Goal: Task Accomplishment & Management: Use online tool/utility

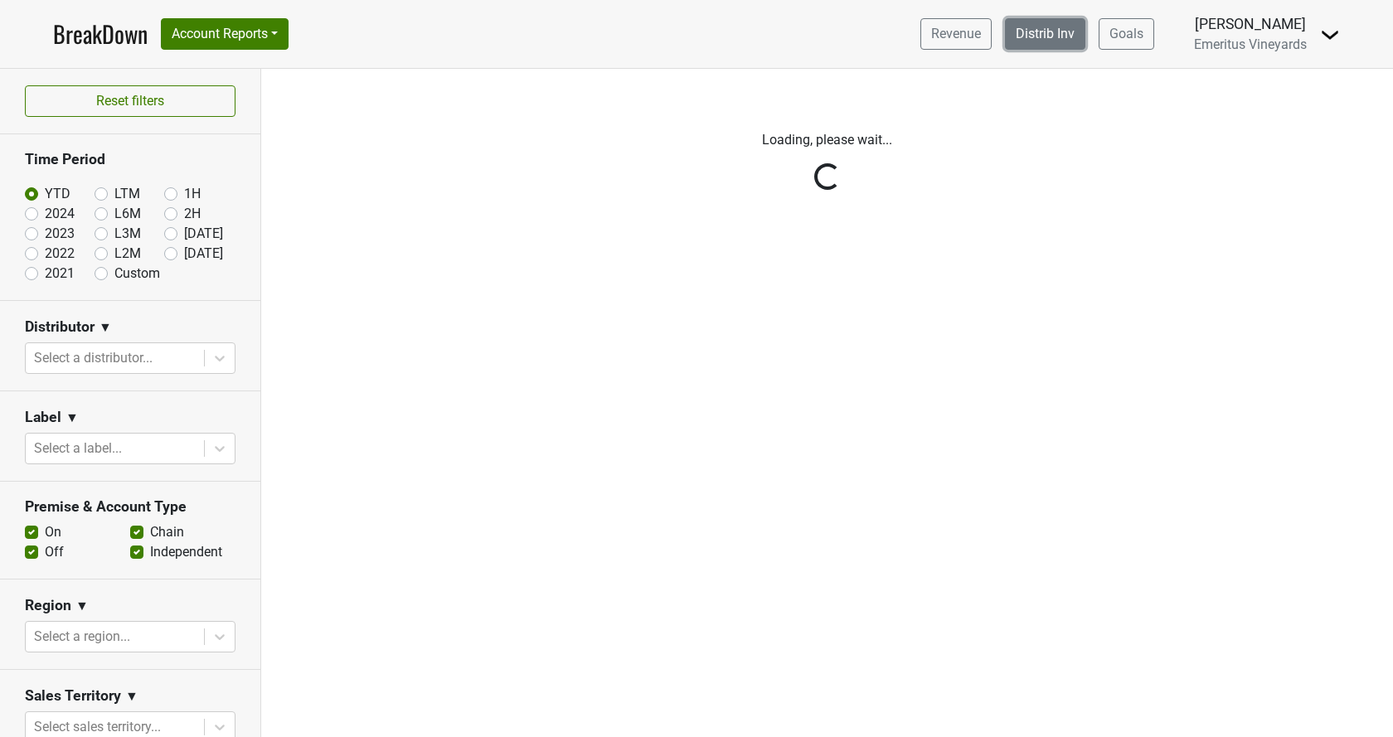
click at [1060, 32] on link "Distrib Inv" at bounding box center [1045, 34] width 80 height 32
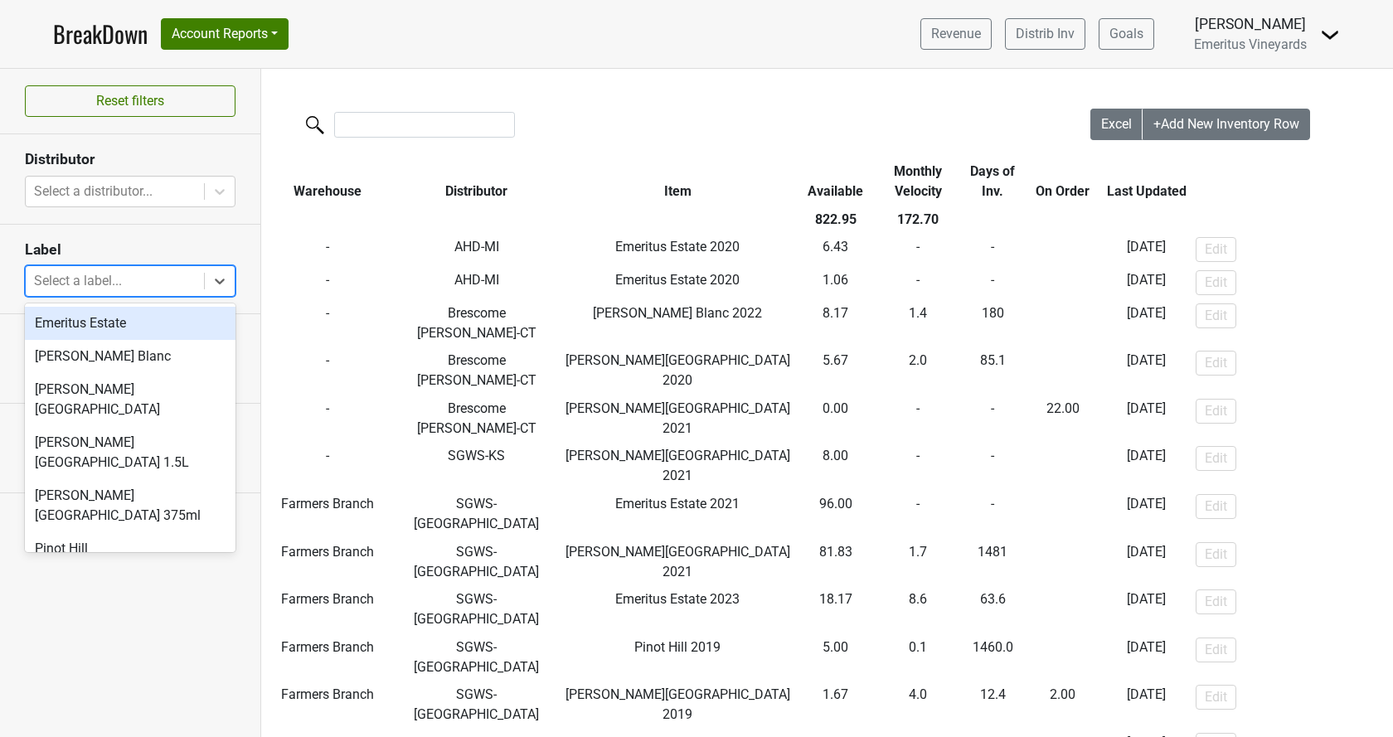
click at [118, 283] on div at bounding box center [115, 281] width 162 height 23
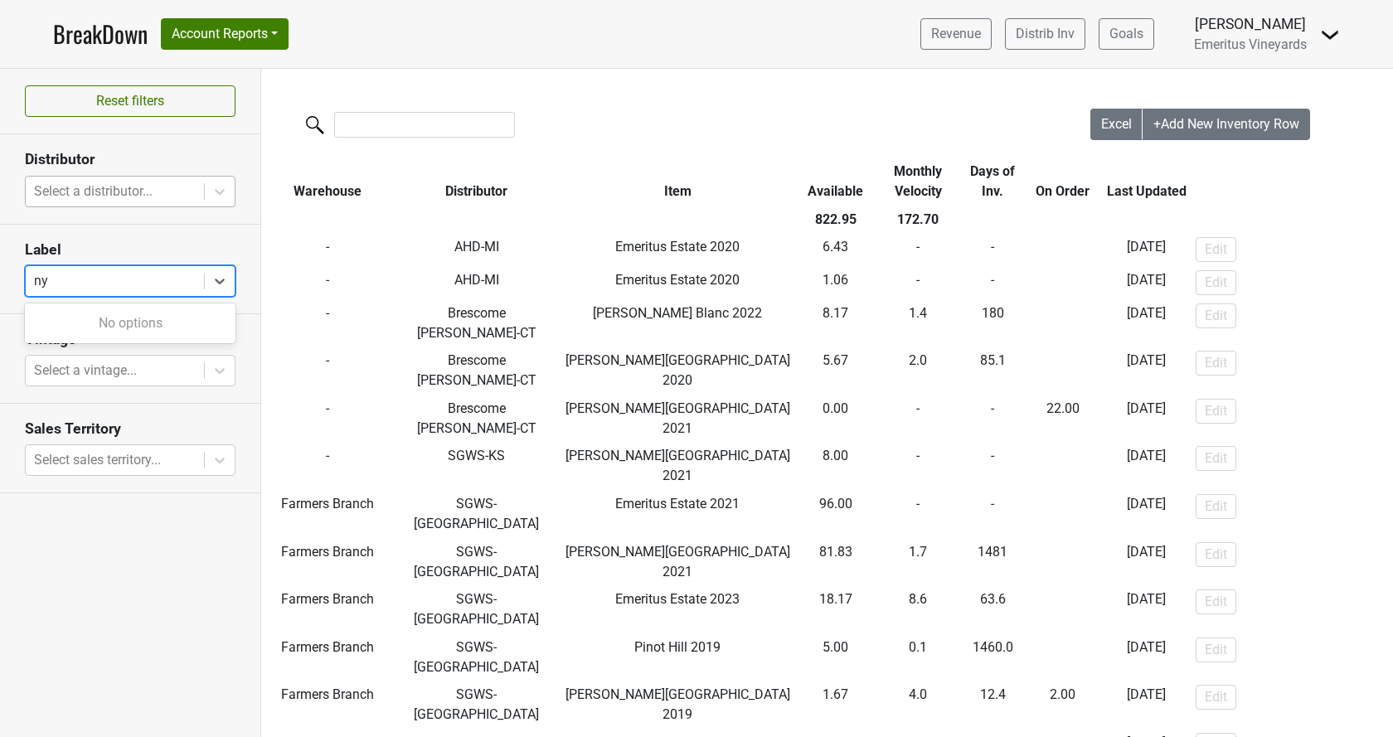
type input "ny"
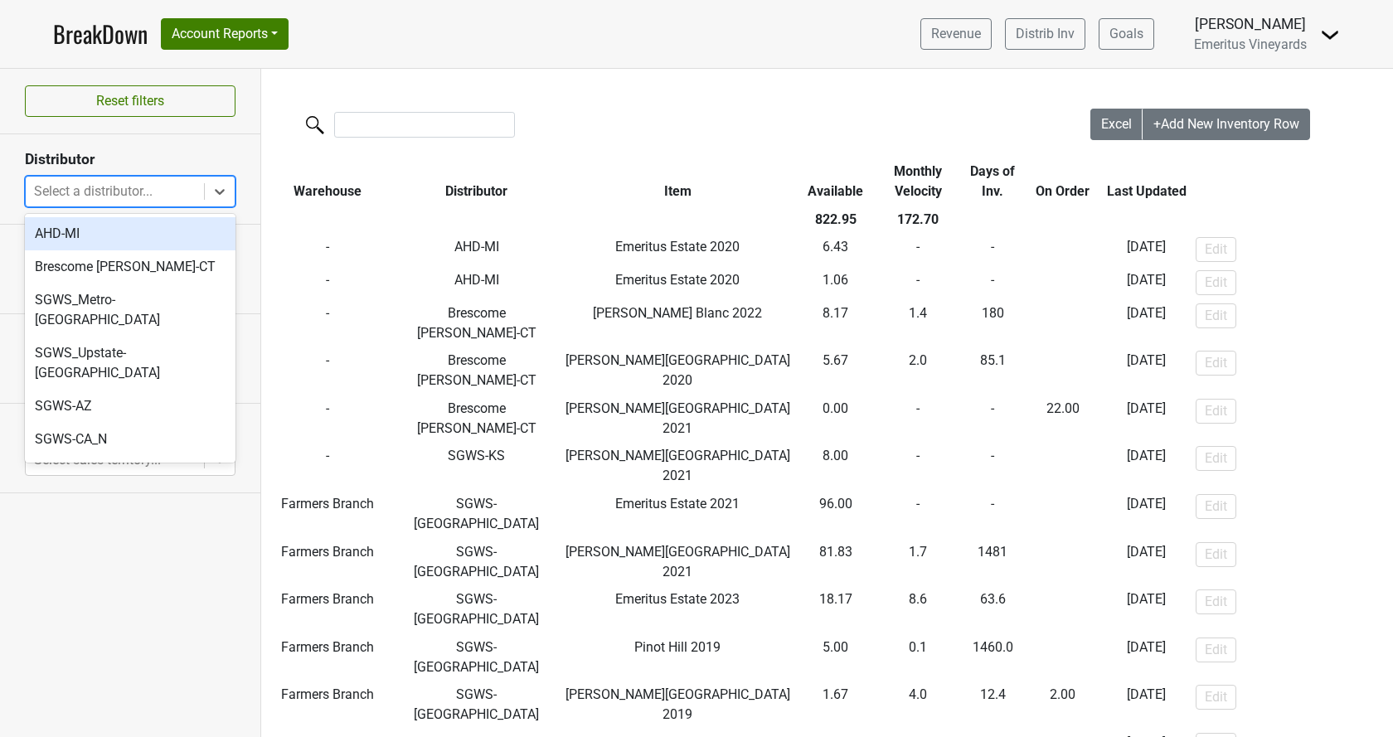
click at [141, 190] on div at bounding box center [115, 191] width 162 height 23
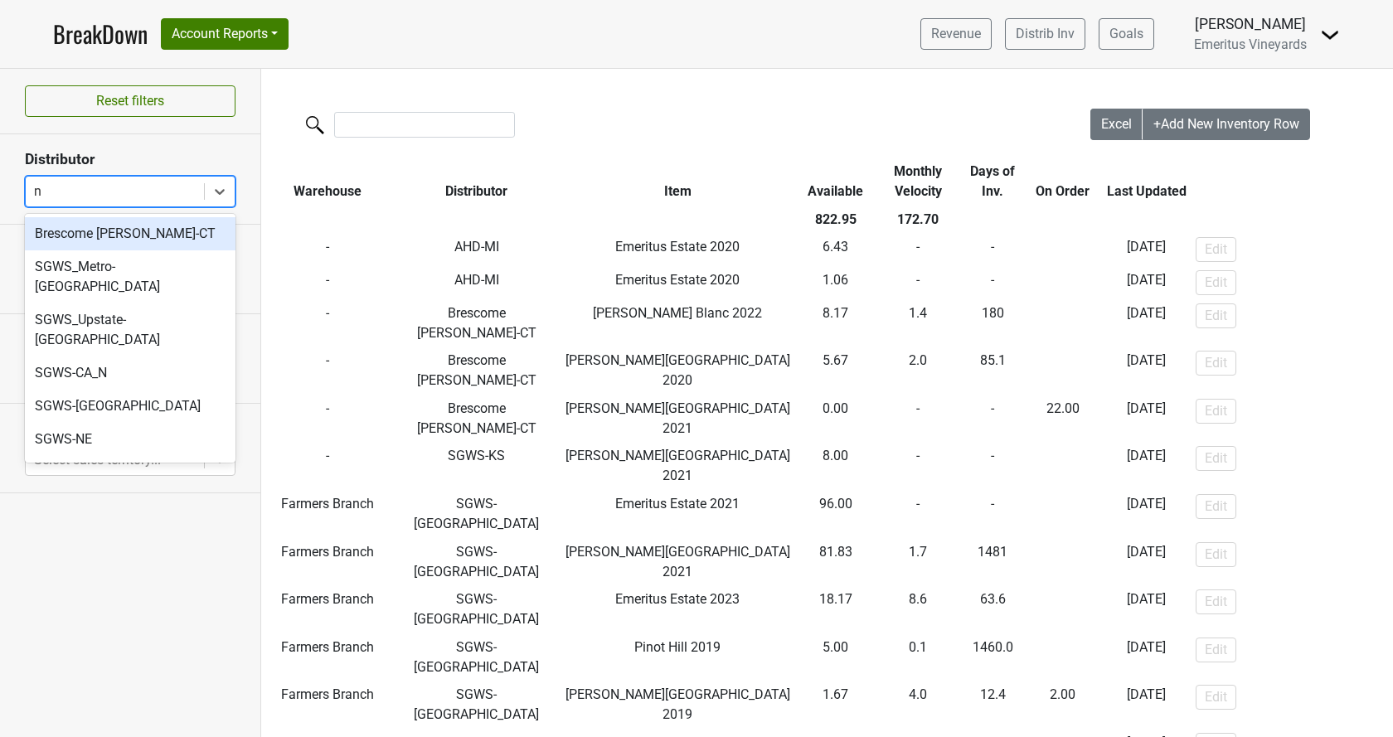
type input "ny"
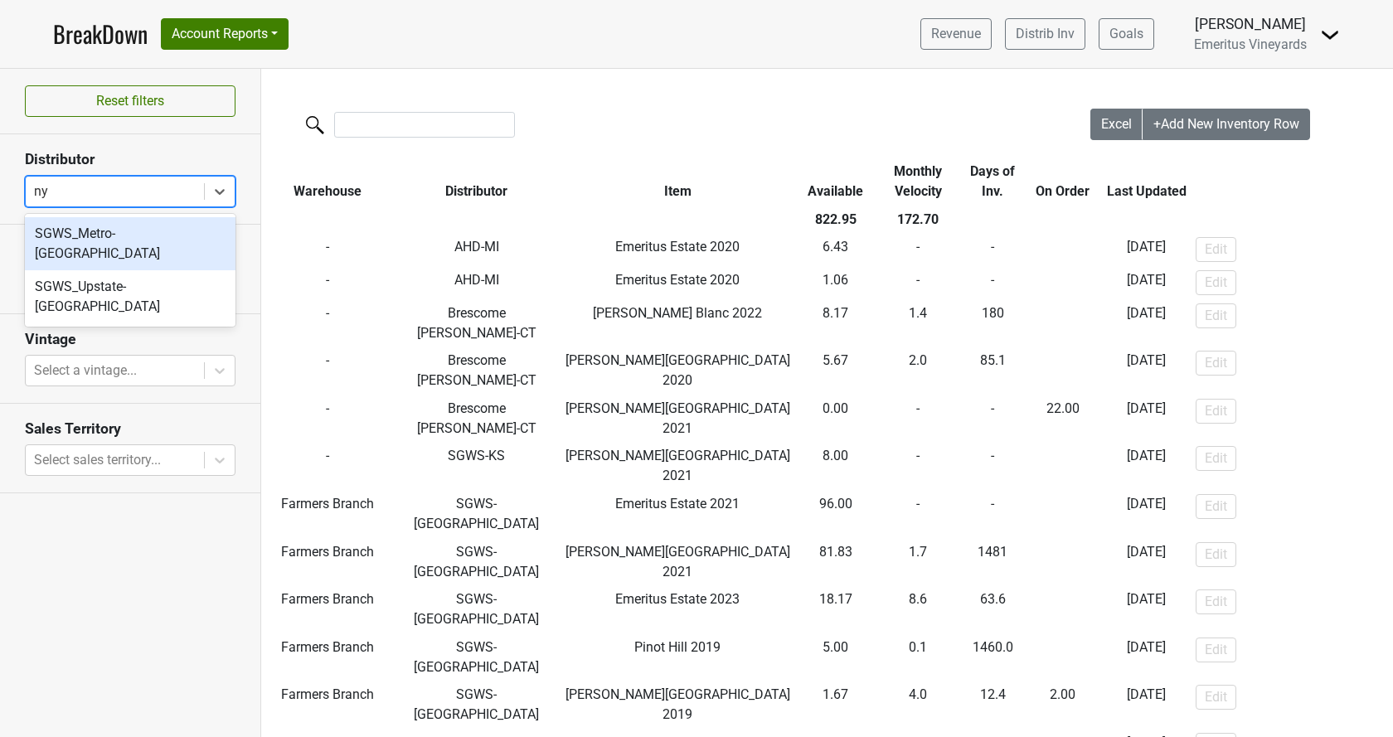
click at [137, 233] on div "SGWS_Metro-[GEOGRAPHIC_DATA]" at bounding box center [130, 243] width 211 height 53
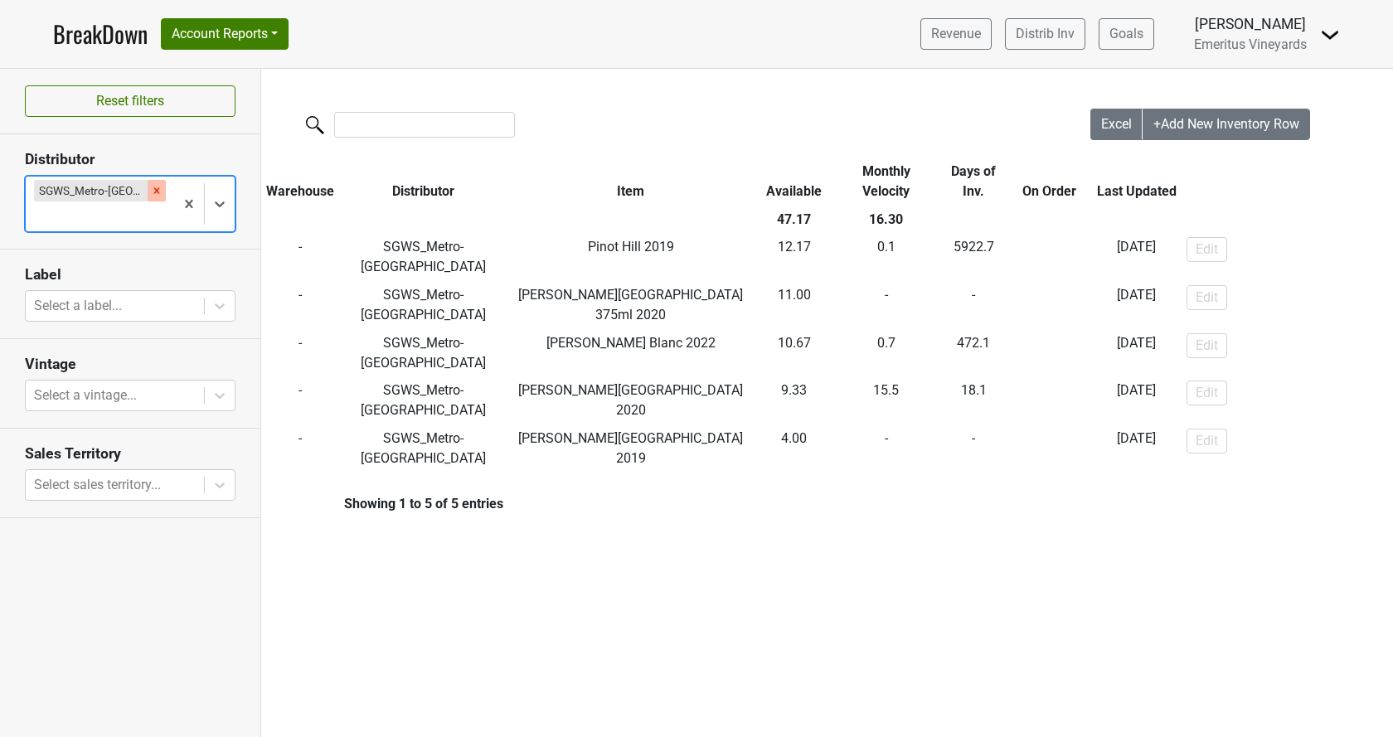
click at [151, 193] on icon "Remove SGWS_Metro-NY" at bounding box center [157, 191] width 12 height 12
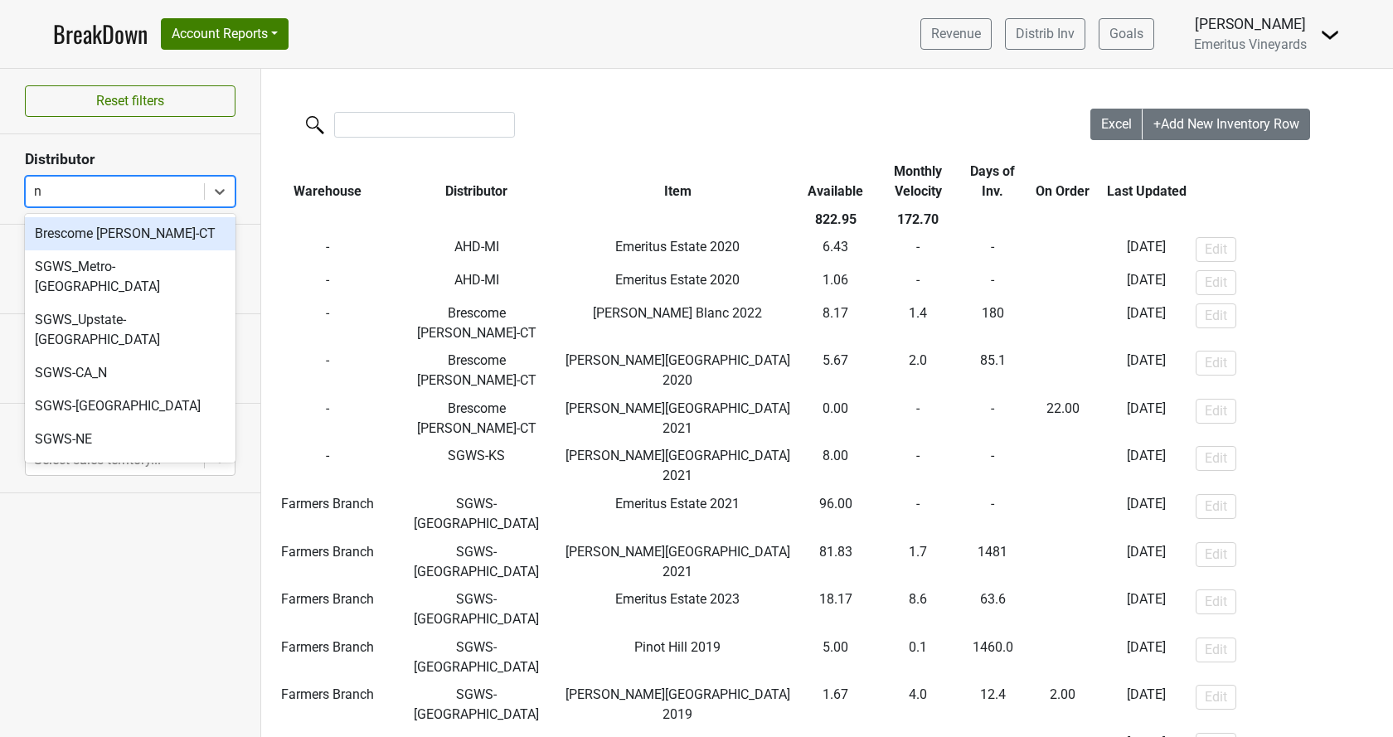
type input "ny"
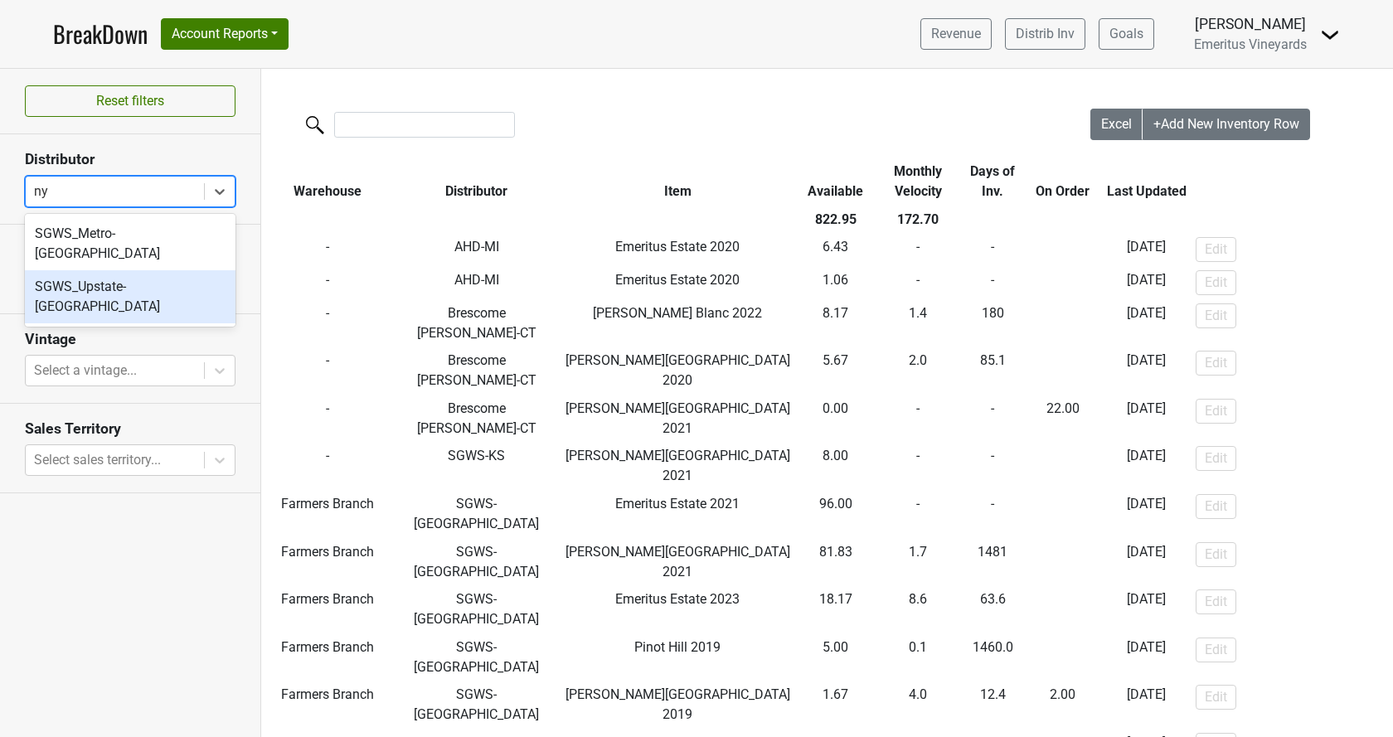
click at [149, 270] on div "SGWS_Upstate-[GEOGRAPHIC_DATA]" at bounding box center [130, 296] width 211 height 53
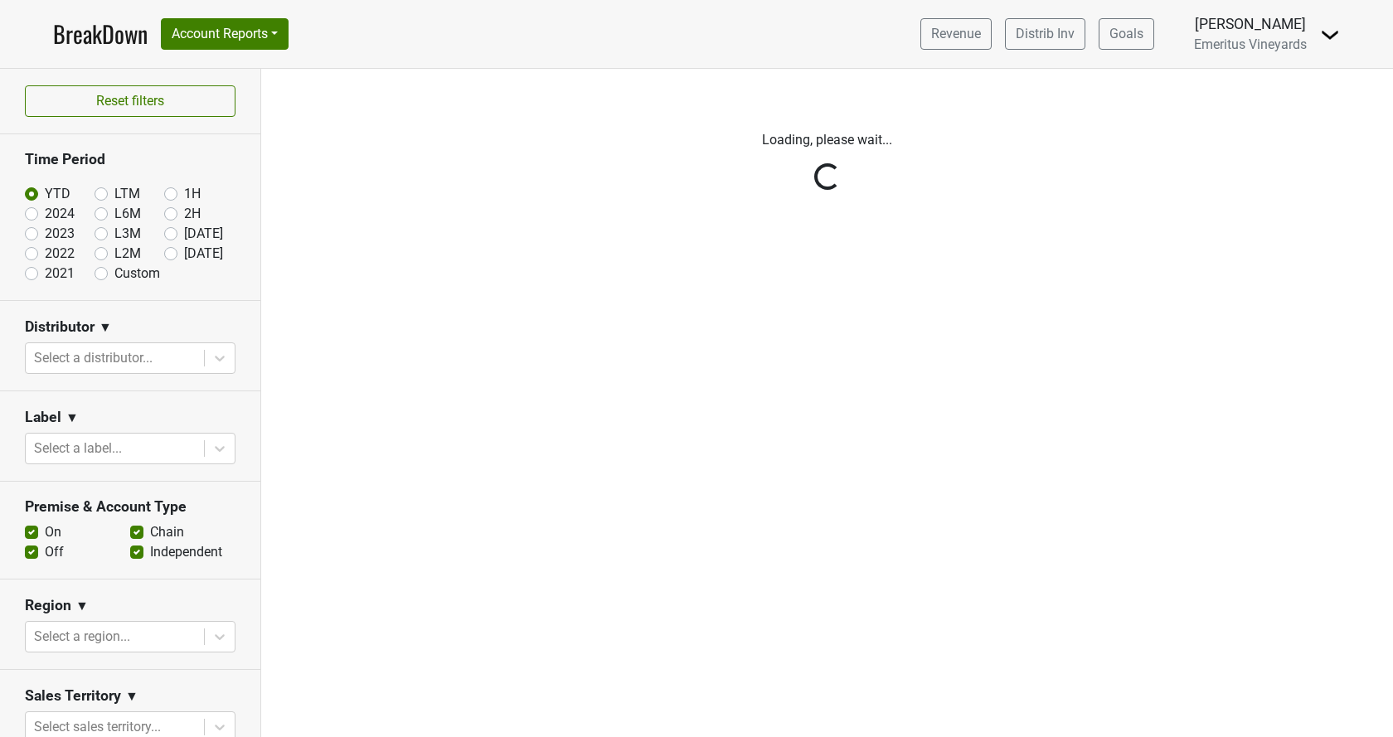
click at [18, 357] on div "Reset filters Time Period YTD LTM 1H 2024 L6M 2H 2023 L3M Aug '25 2022 L2M Sep …" at bounding box center [130, 403] width 261 height 668
click at [78, 357] on div "Reset filters Time Period YTD LTM 1H 2024 L6M 2H 2023 L3M Aug '25 2022 L2M Sep …" at bounding box center [130, 403] width 261 height 668
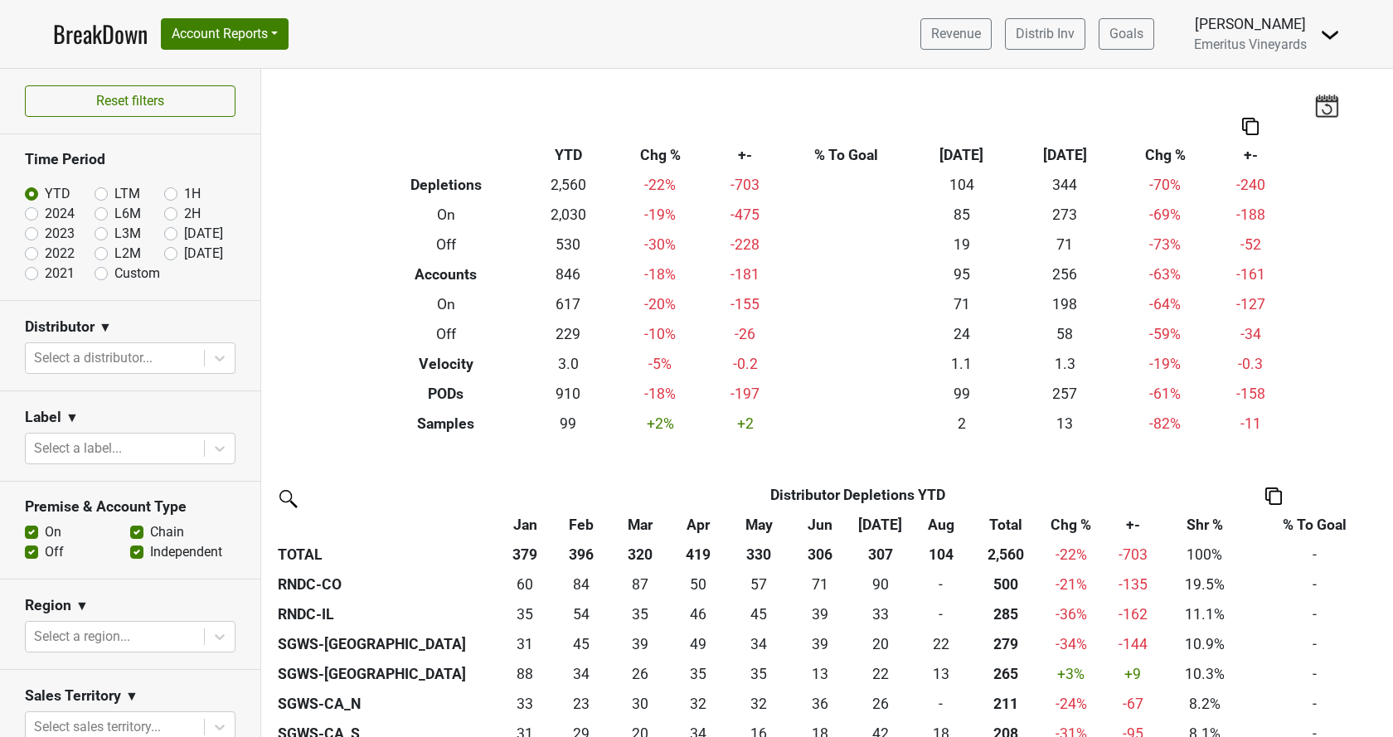
click at [78, 357] on div at bounding box center [115, 358] width 162 height 23
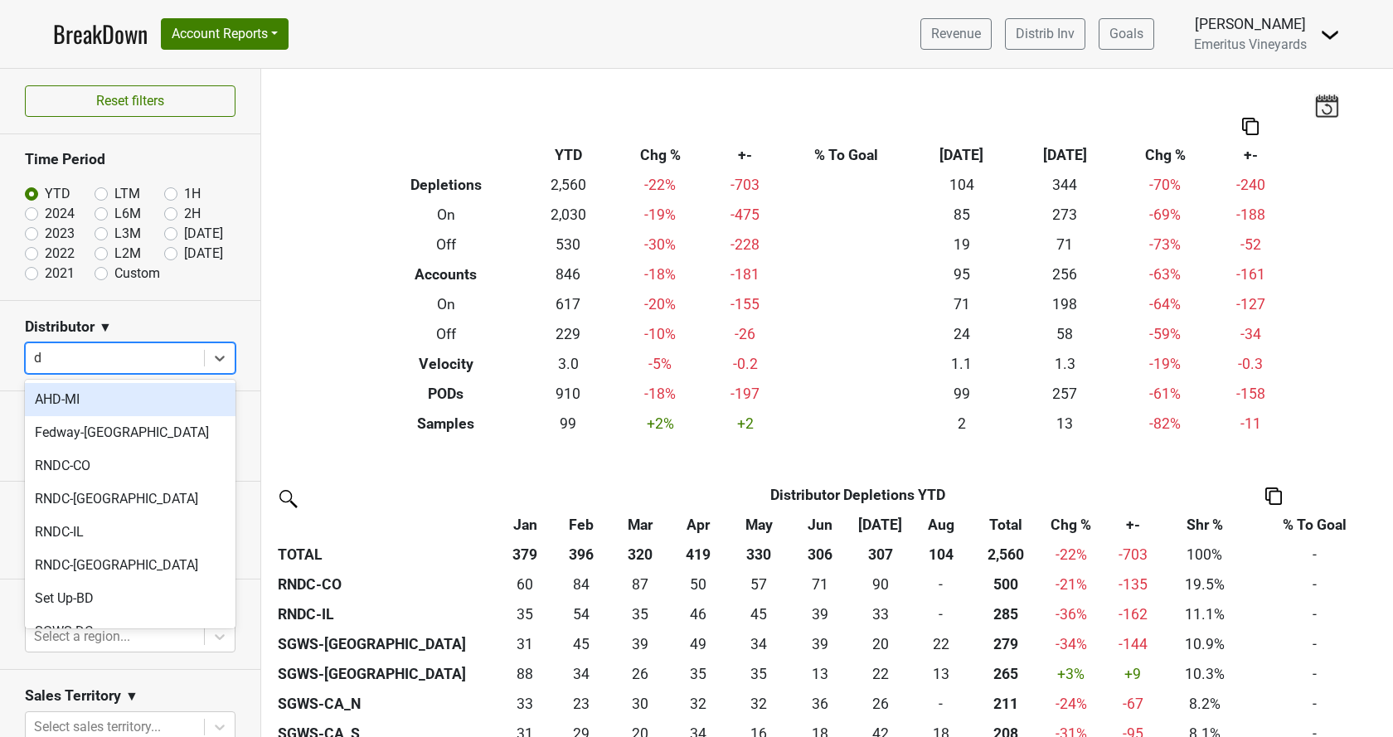
type input "dc"
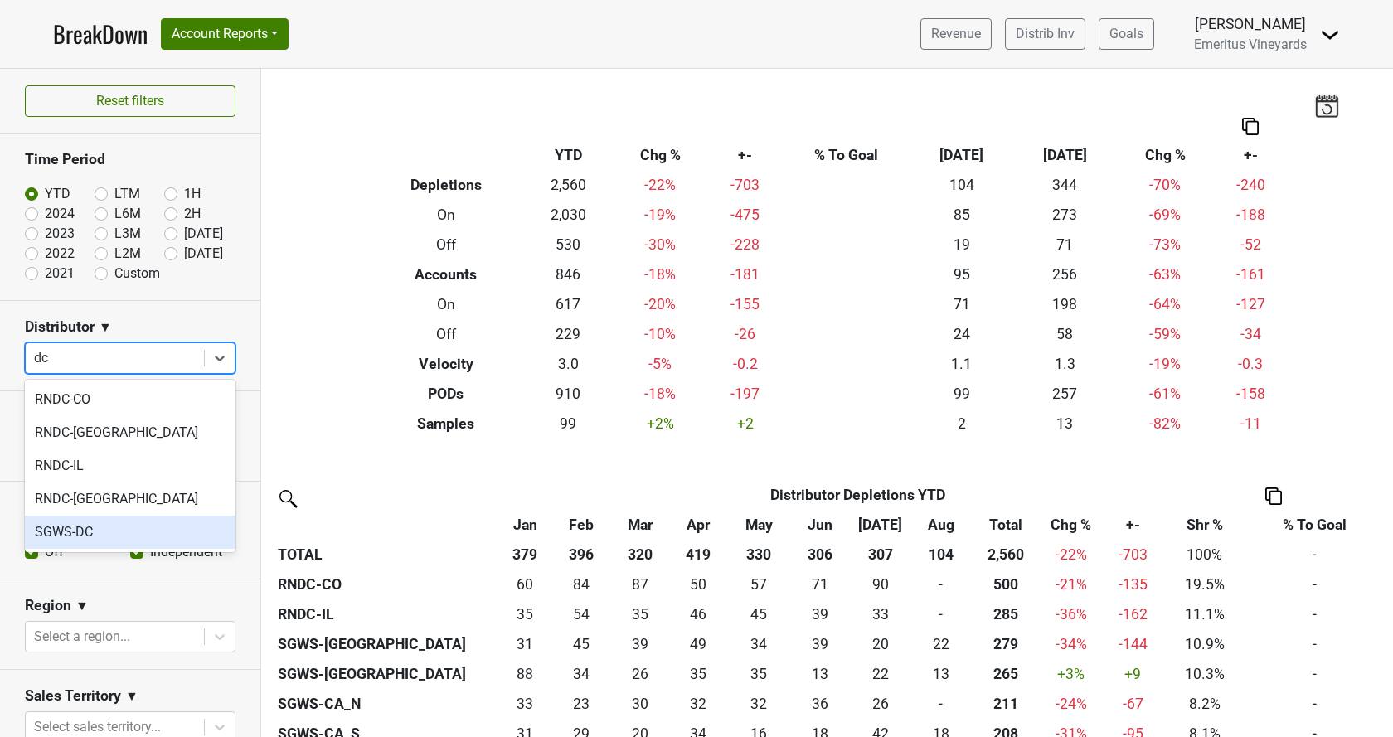
click at [106, 530] on div "SGWS-DC" at bounding box center [130, 532] width 211 height 33
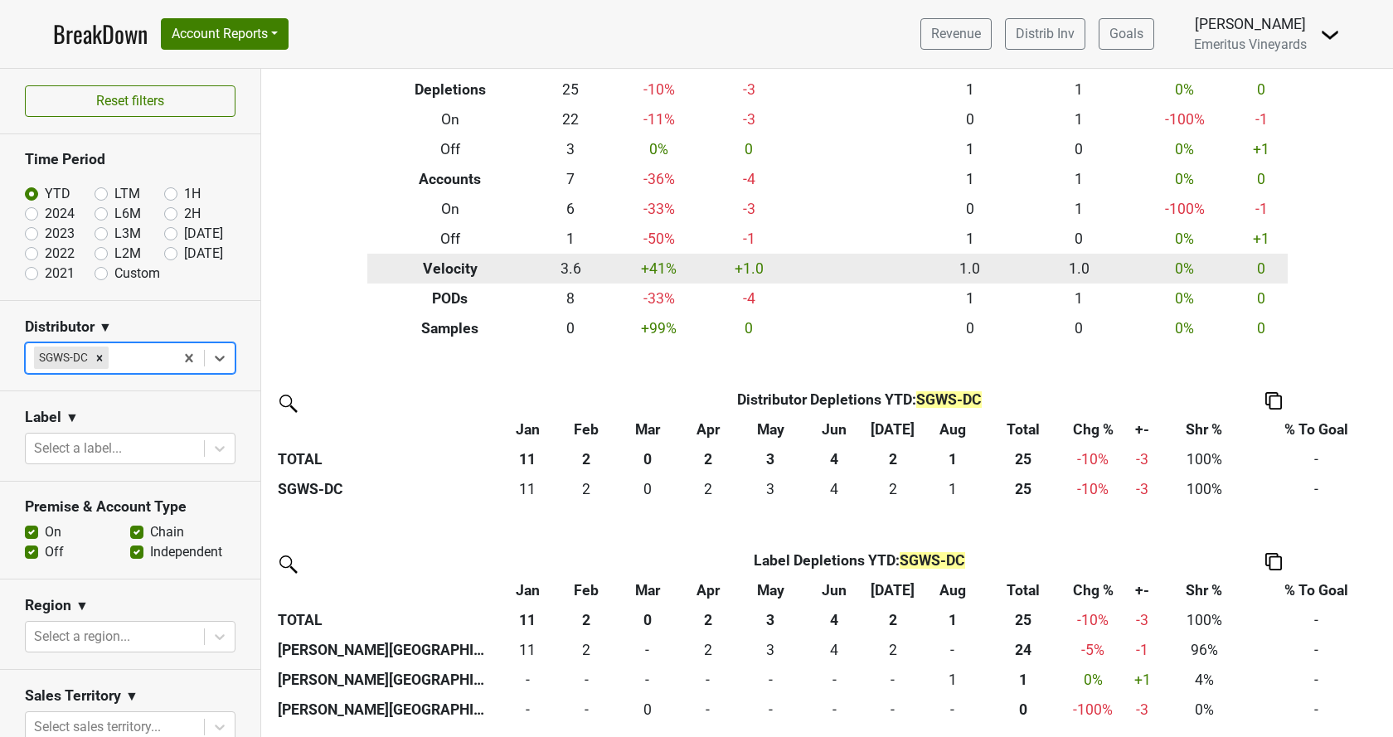
scroll to position [96, 0]
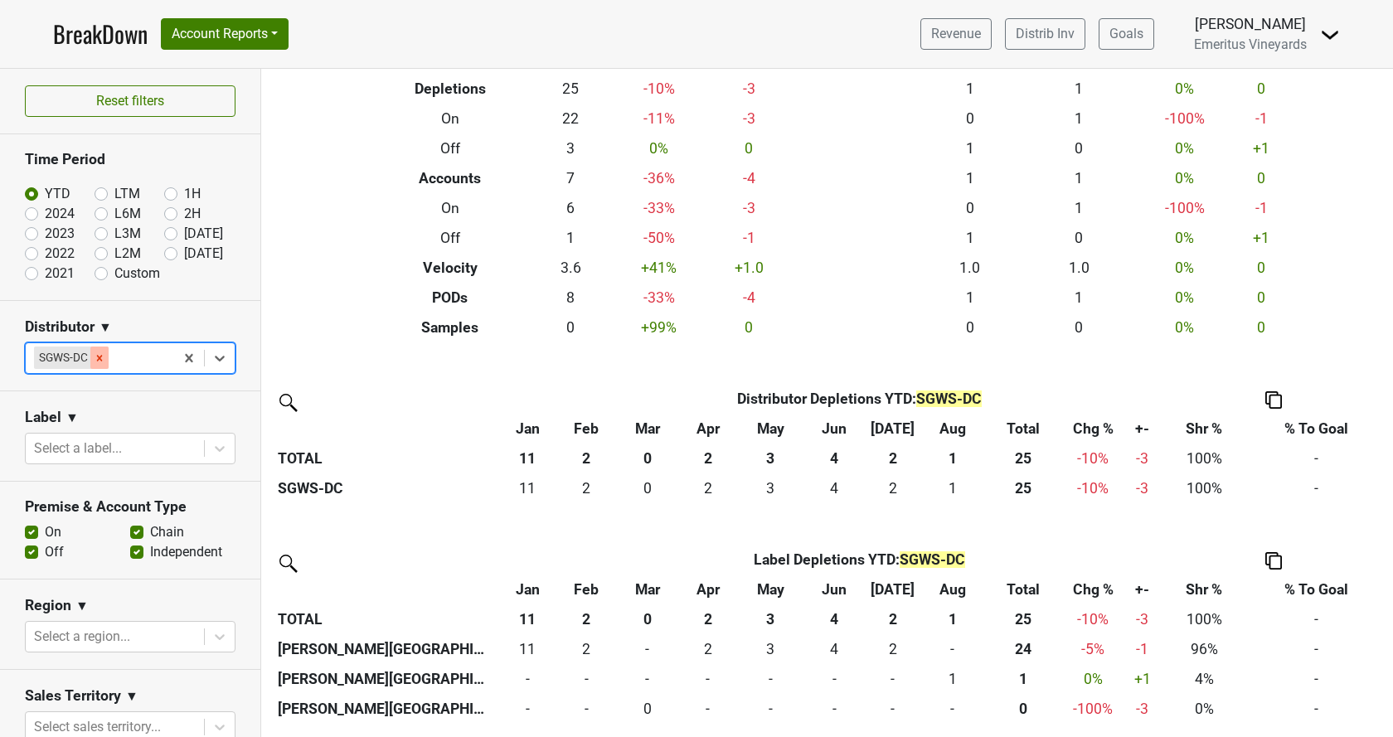
click at [106, 360] on div "Remove SGWS-DC" at bounding box center [99, 358] width 18 height 22
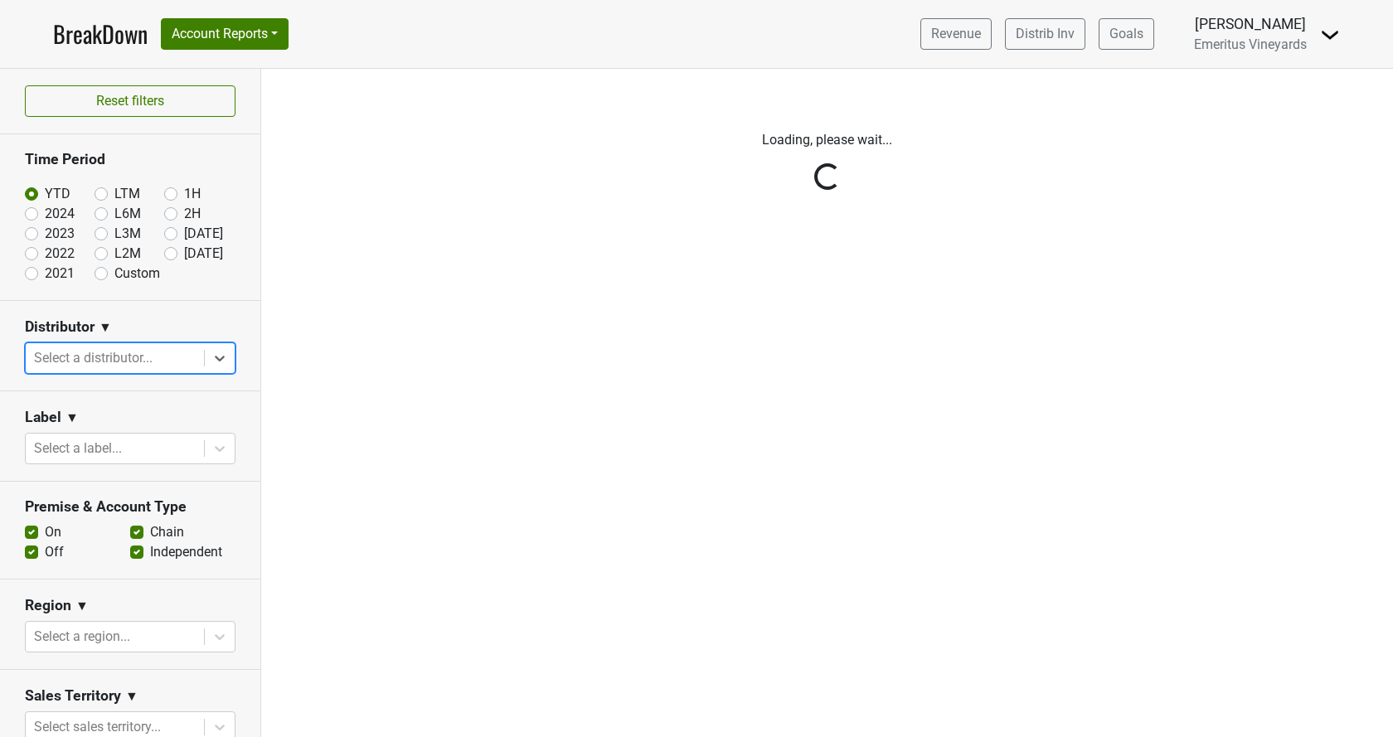
scroll to position [0, 0]
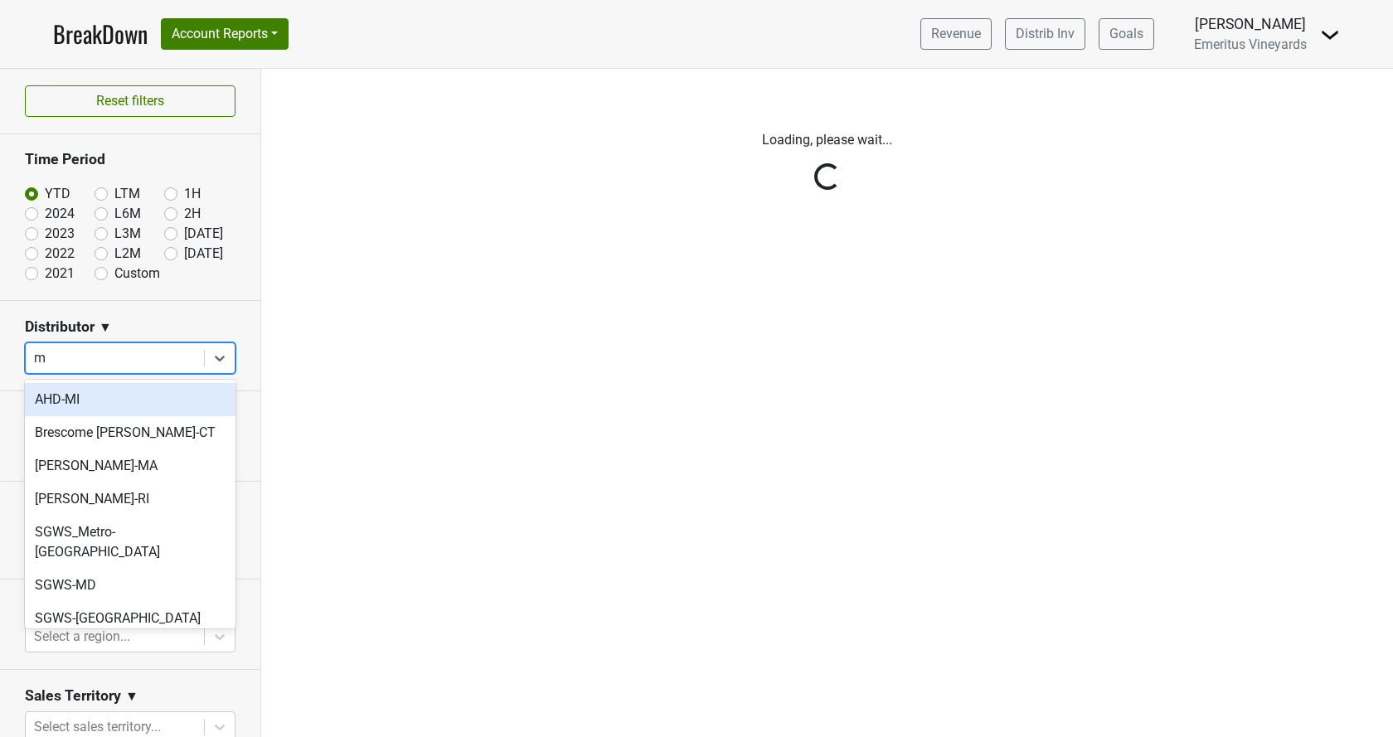
type input "md"
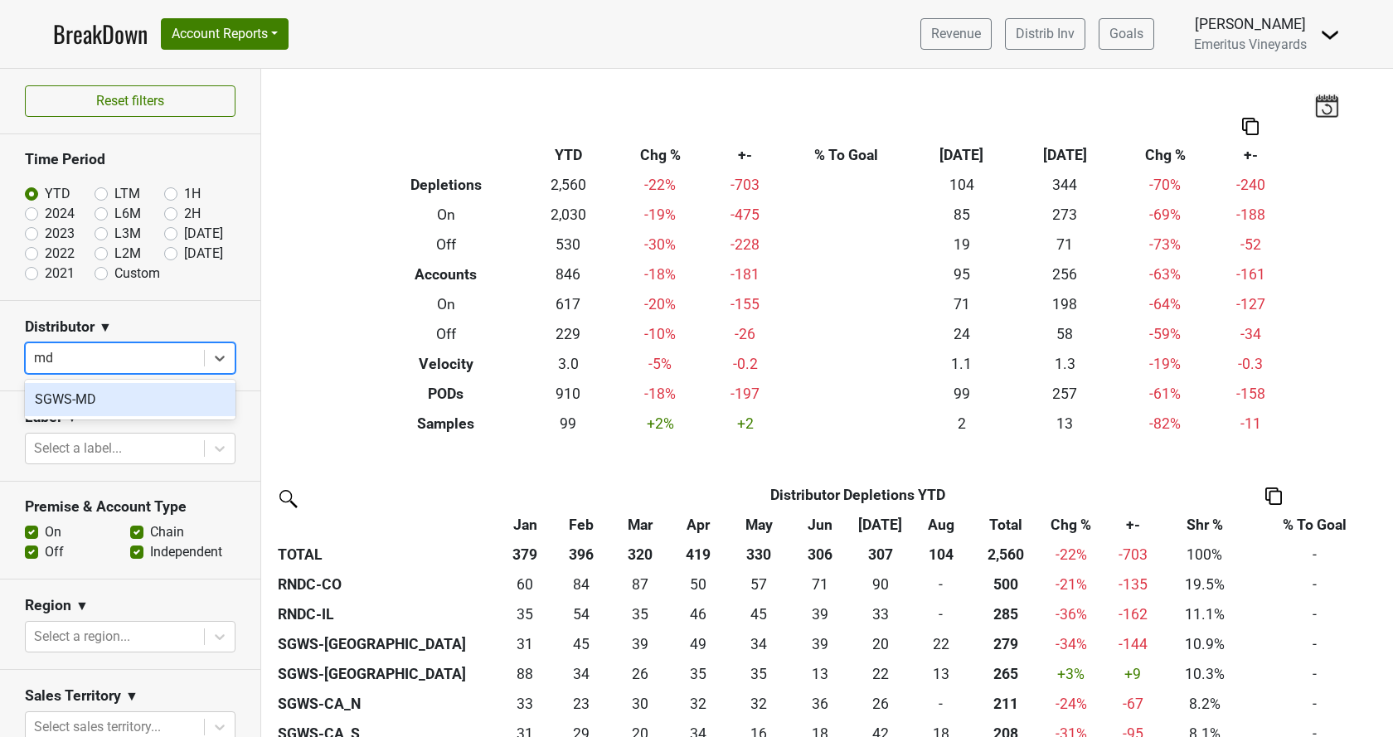
click at [83, 399] on div "SGWS-MD" at bounding box center [130, 399] width 211 height 33
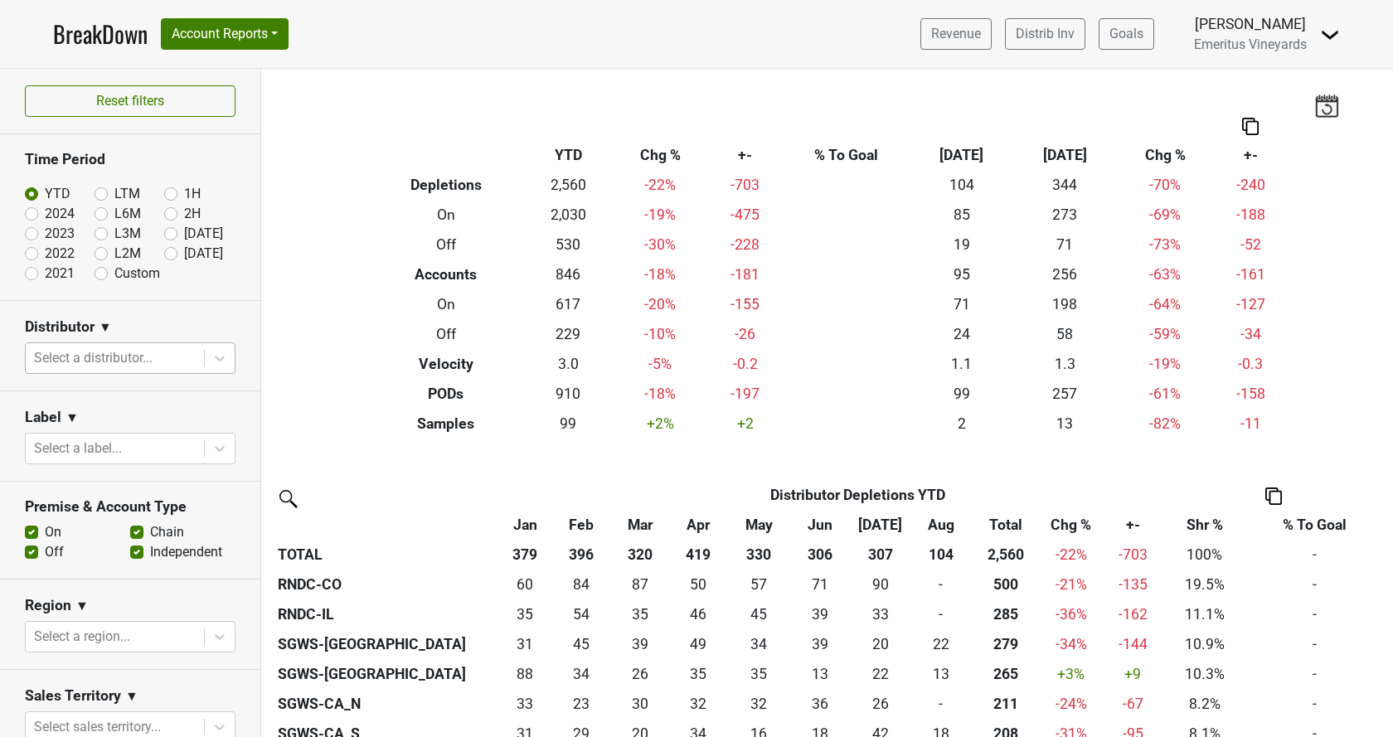
click at [95, 364] on div at bounding box center [115, 358] width 162 height 23
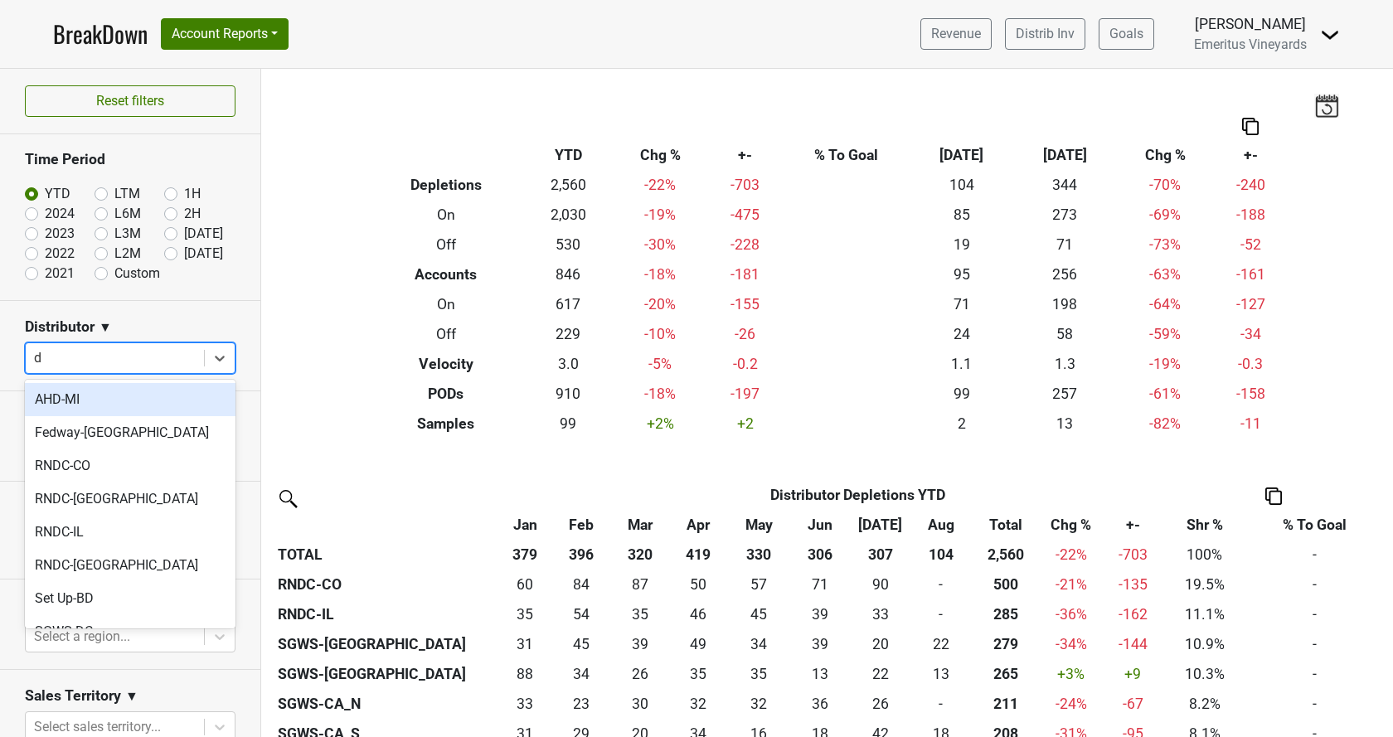
type input "dc"
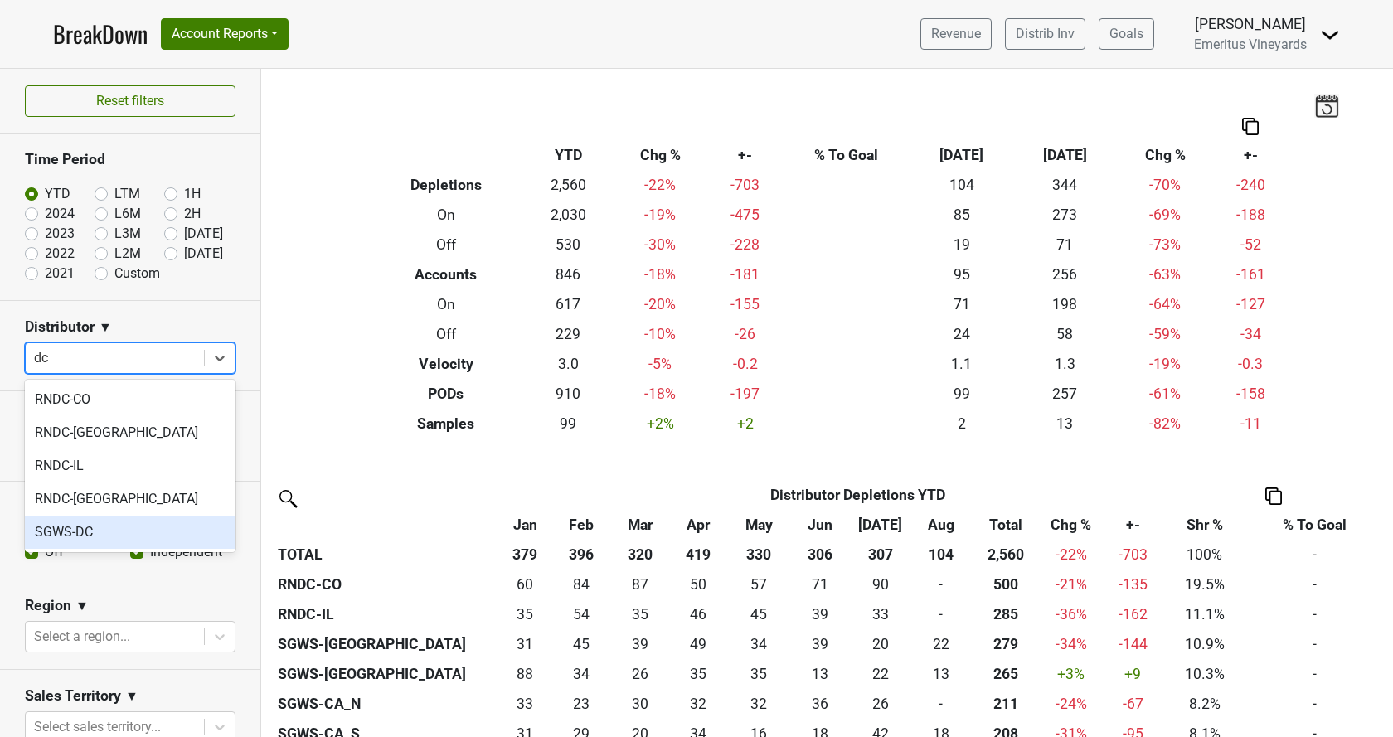
click at [99, 532] on div "SGWS-DC" at bounding box center [130, 532] width 211 height 33
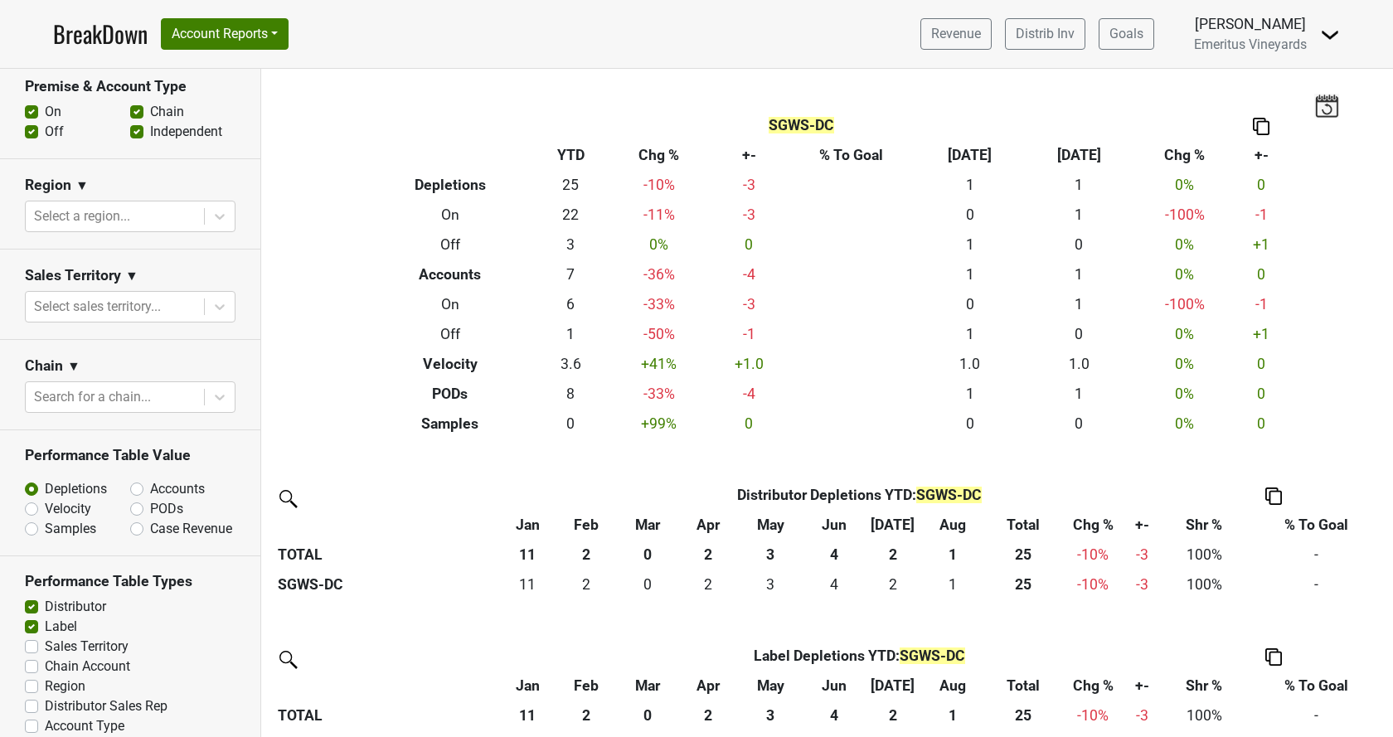
scroll to position [455, 0]
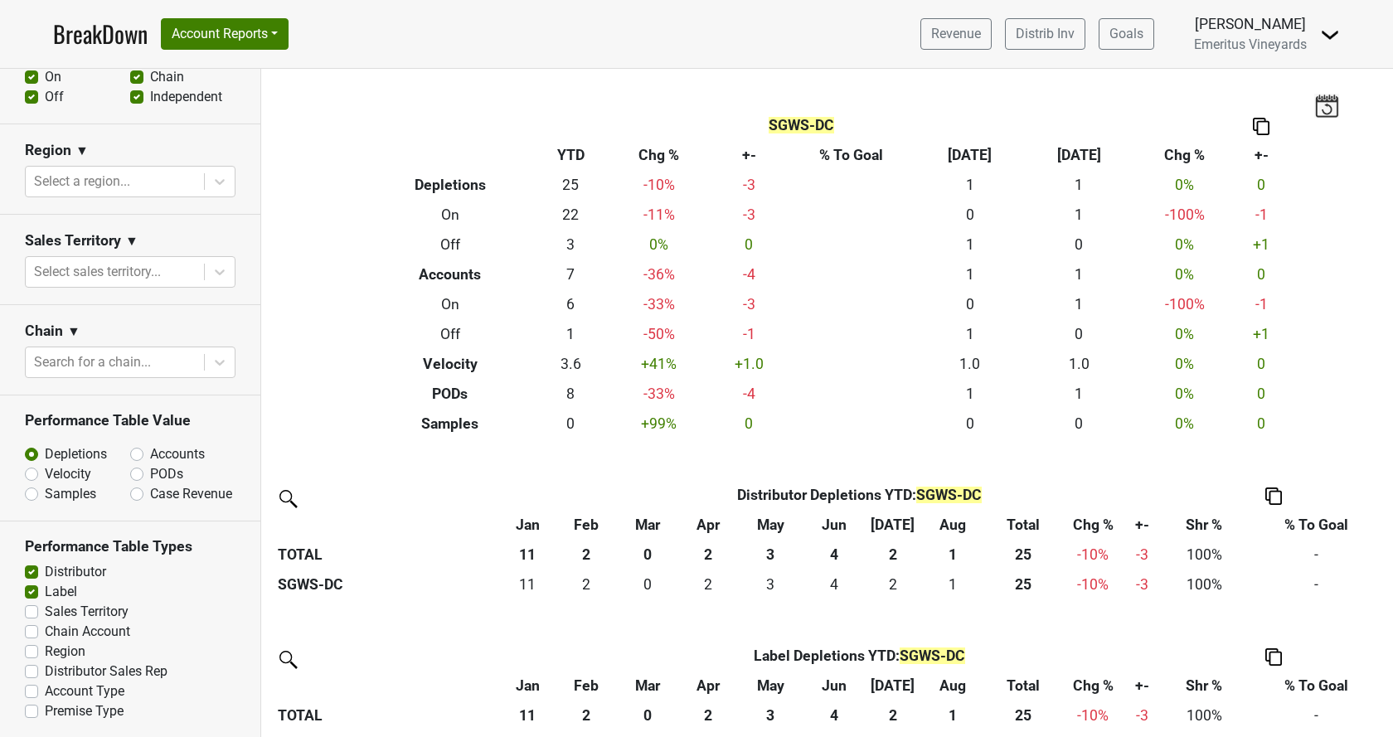
click at [45, 649] on label "Region" at bounding box center [65, 652] width 41 height 20
click at [34, 649] on input "Region" at bounding box center [31, 650] width 13 height 17
checkbox input "true"
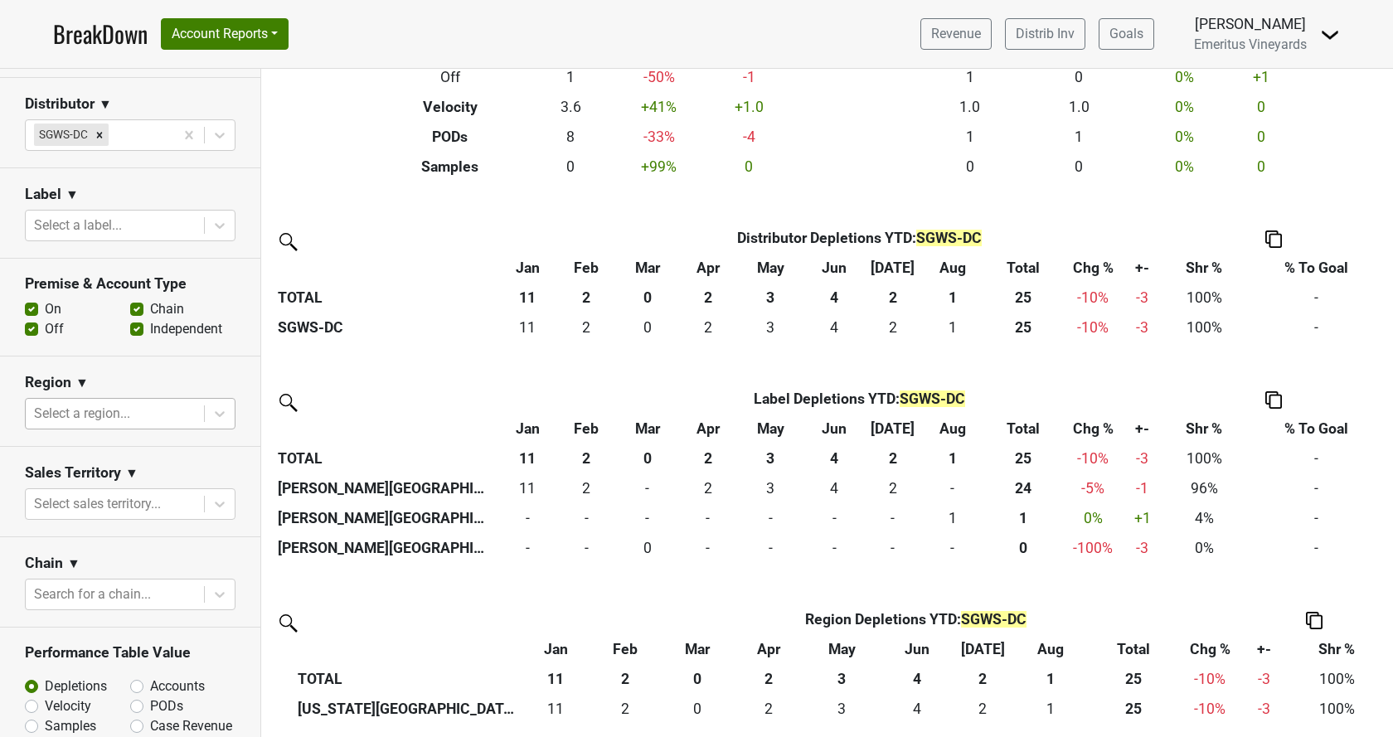
scroll to position [172, 0]
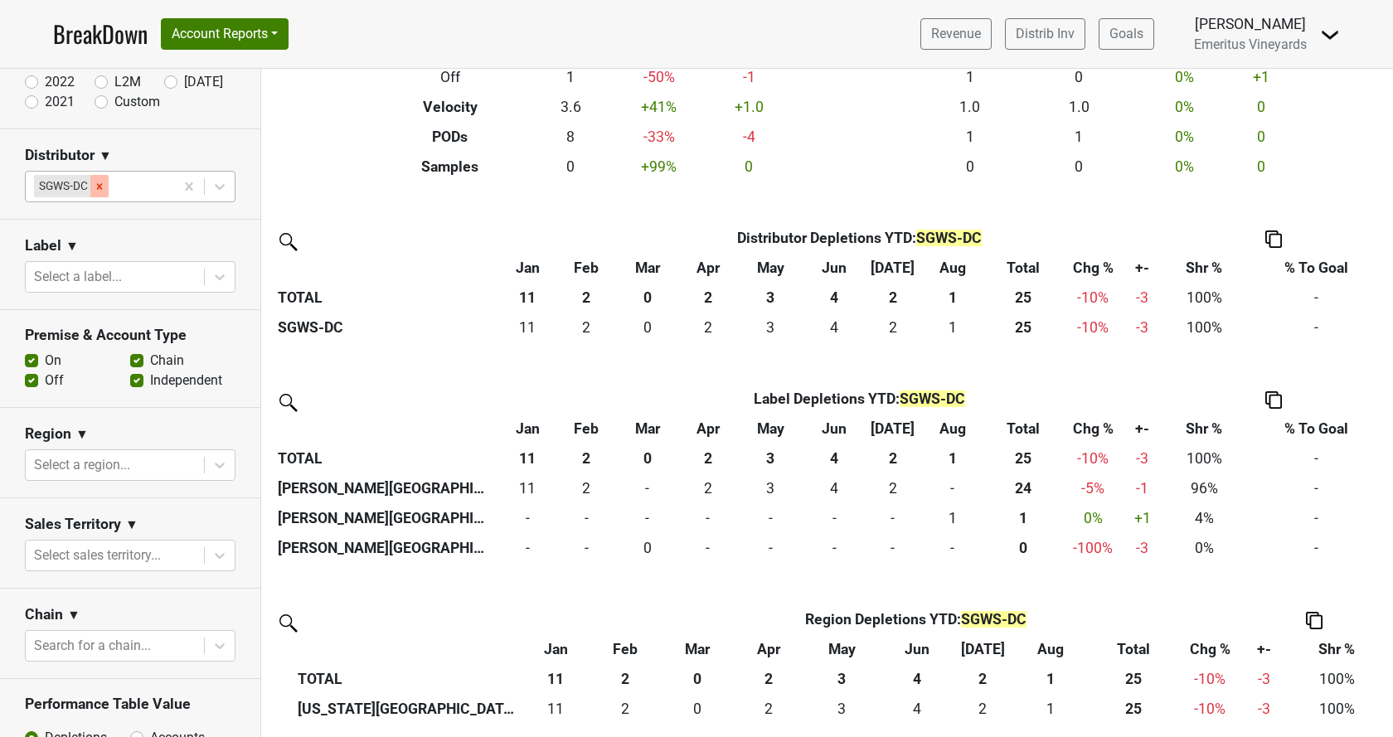
click at [107, 190] on div "Remove SGWS-DC" at bounding box center [99, 186] width 18 height 22
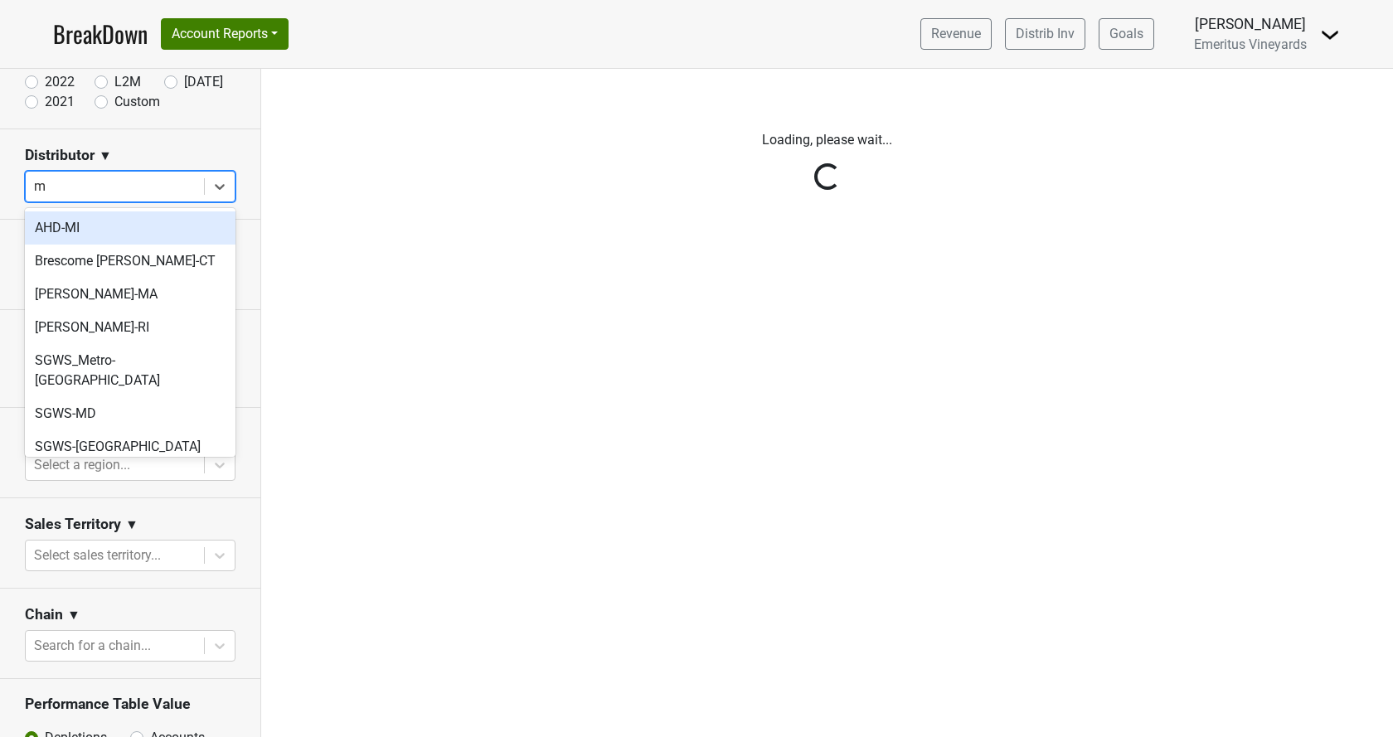
type input "md"
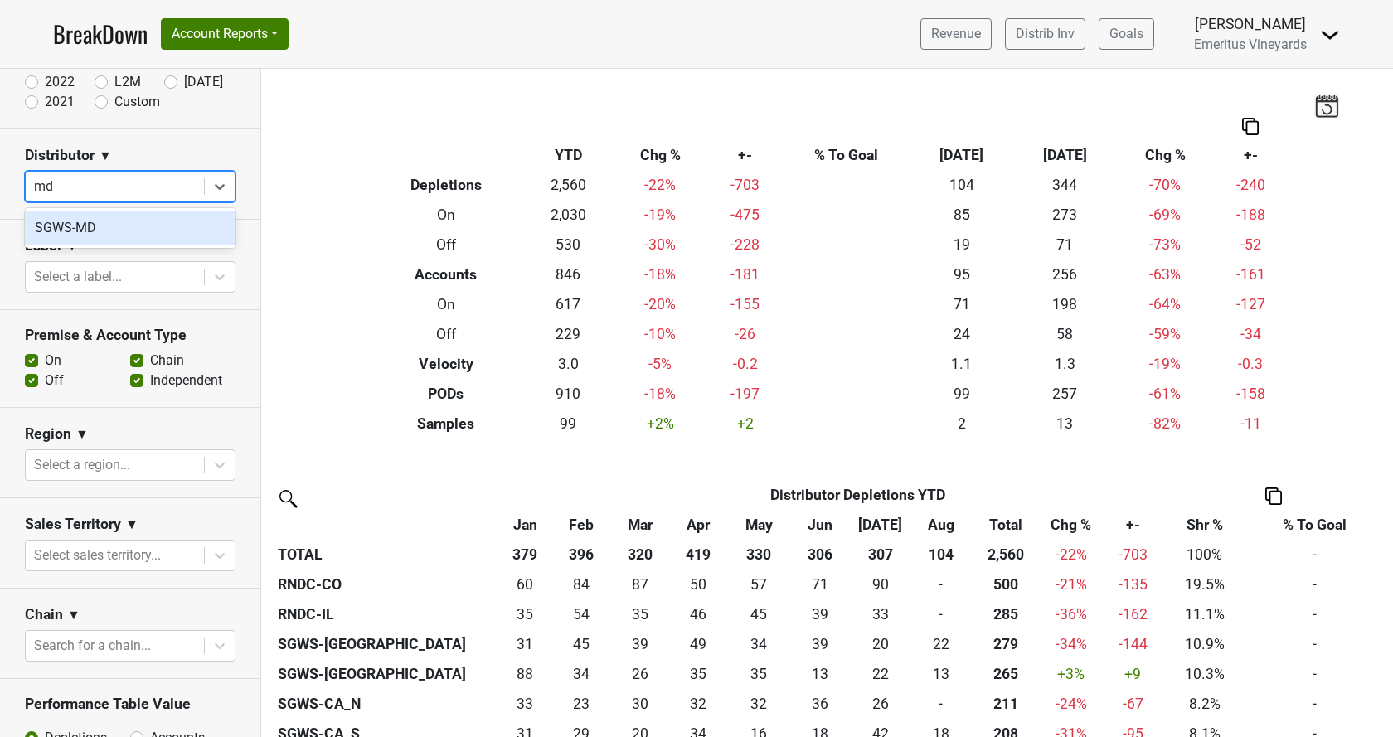
click at [113, 226] on div "SGWS-MD" at bounding box center [130, 227] width 211 height 33
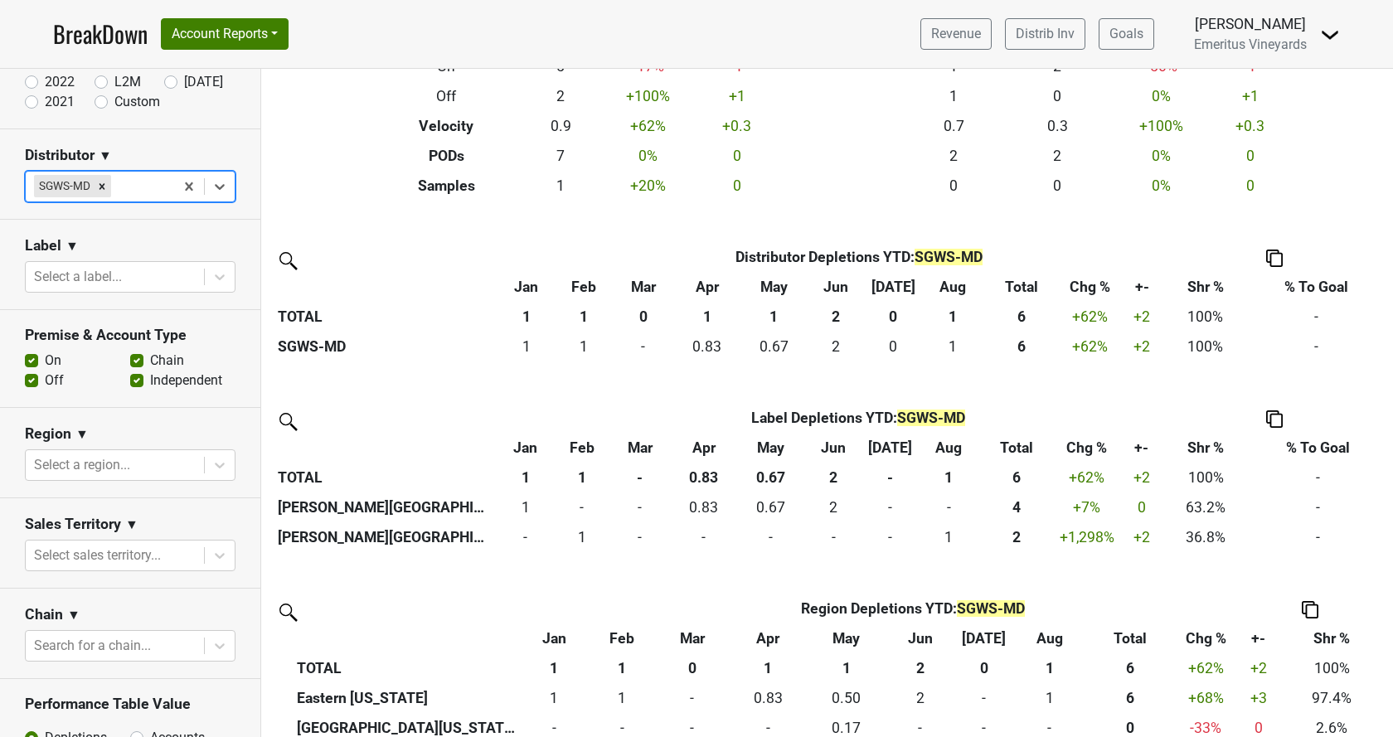
scroll to position [192, 0]
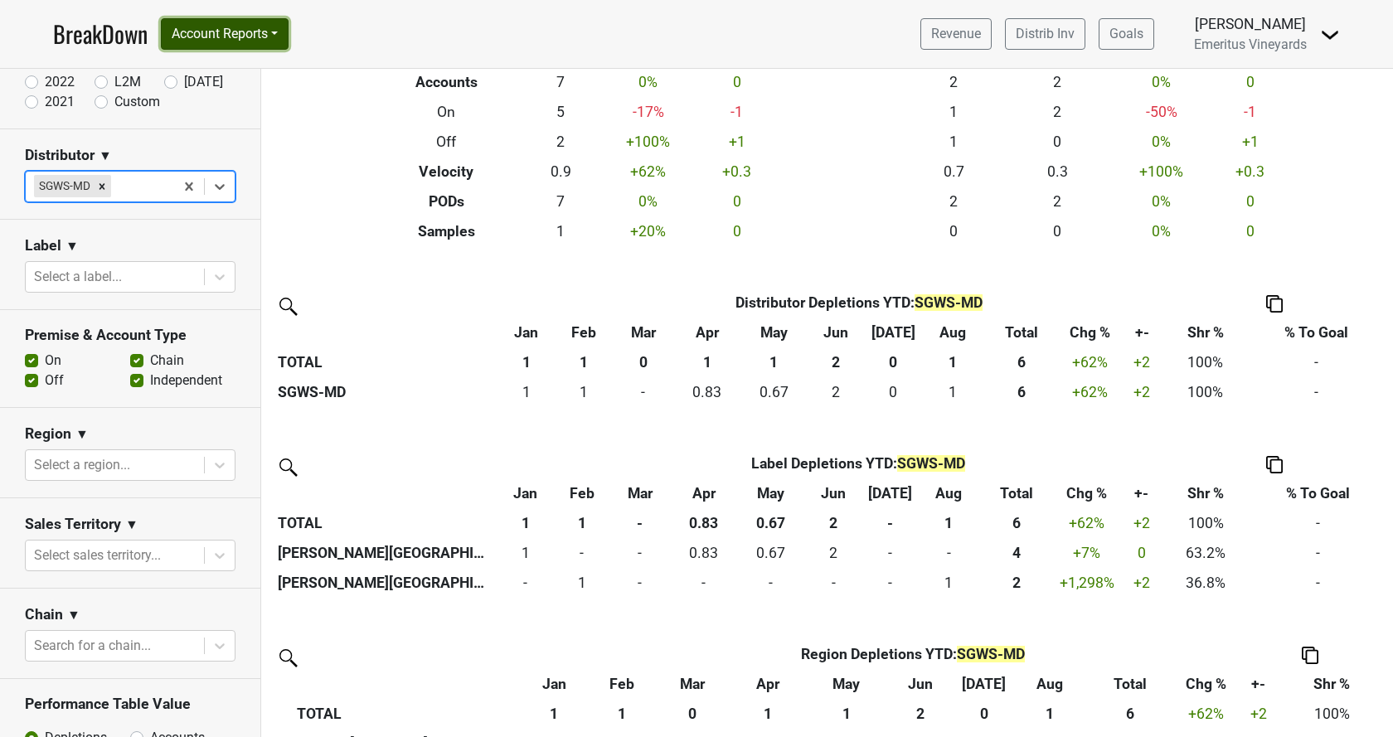
click at [242, 33] on button "Account Reports" at bounding box center [225, 34] width 128 height 32
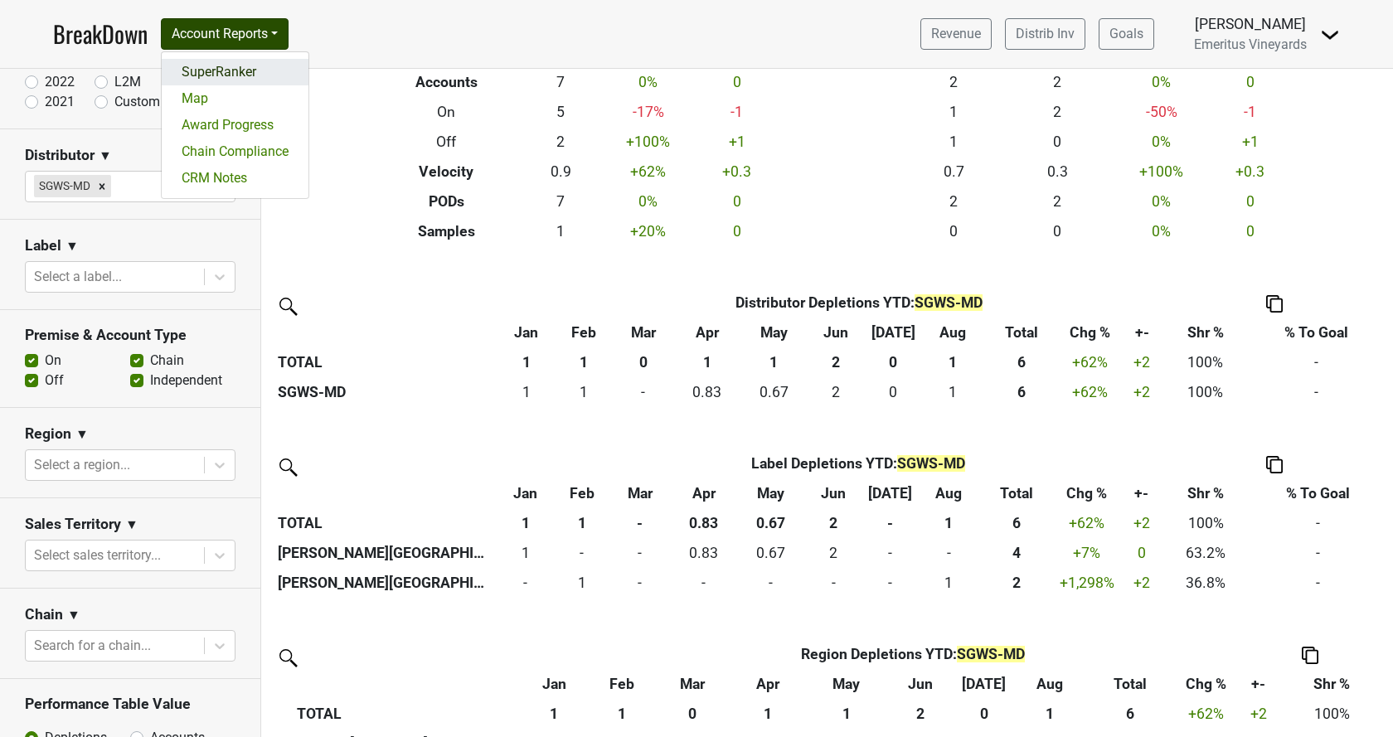
click at [234, 75] on link "SuperRanker" at bounding box center [235, 72] width 147 height 27
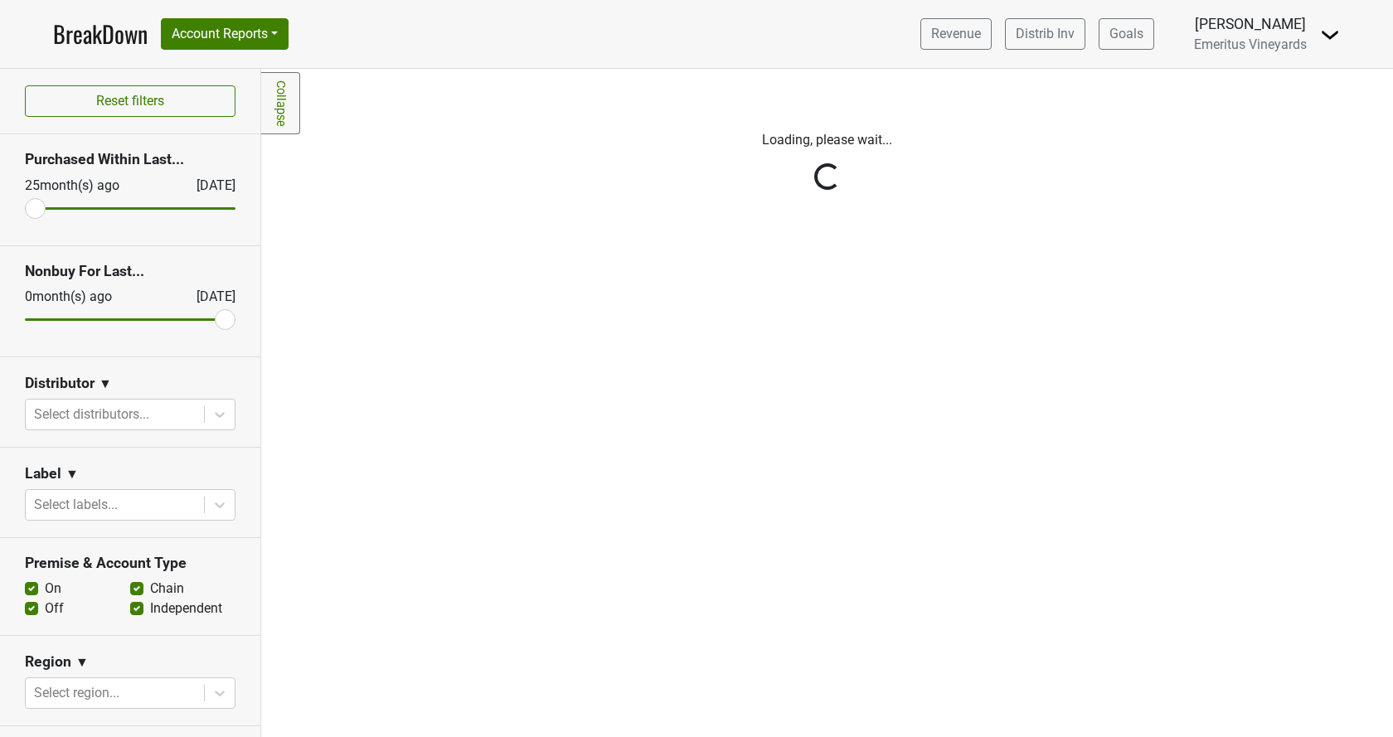
click at [105, 417] on div "Reset filters Purchased Within Last... [DATE] [DATE] Nonbuy For Last... [DATE] …" at bounding box center [130, 403] width 261 height 668
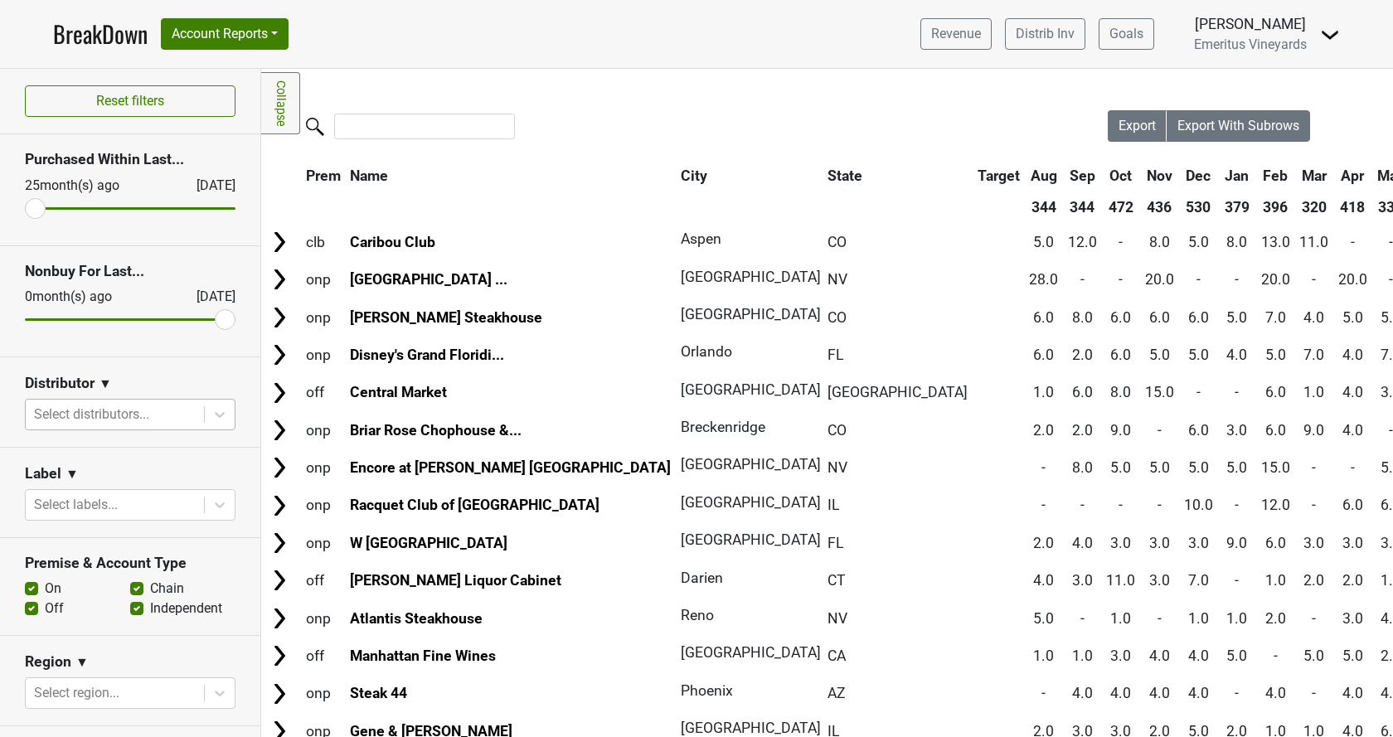
click at [104, 418] on div at bounding box center [115, 414] width 162 height 23
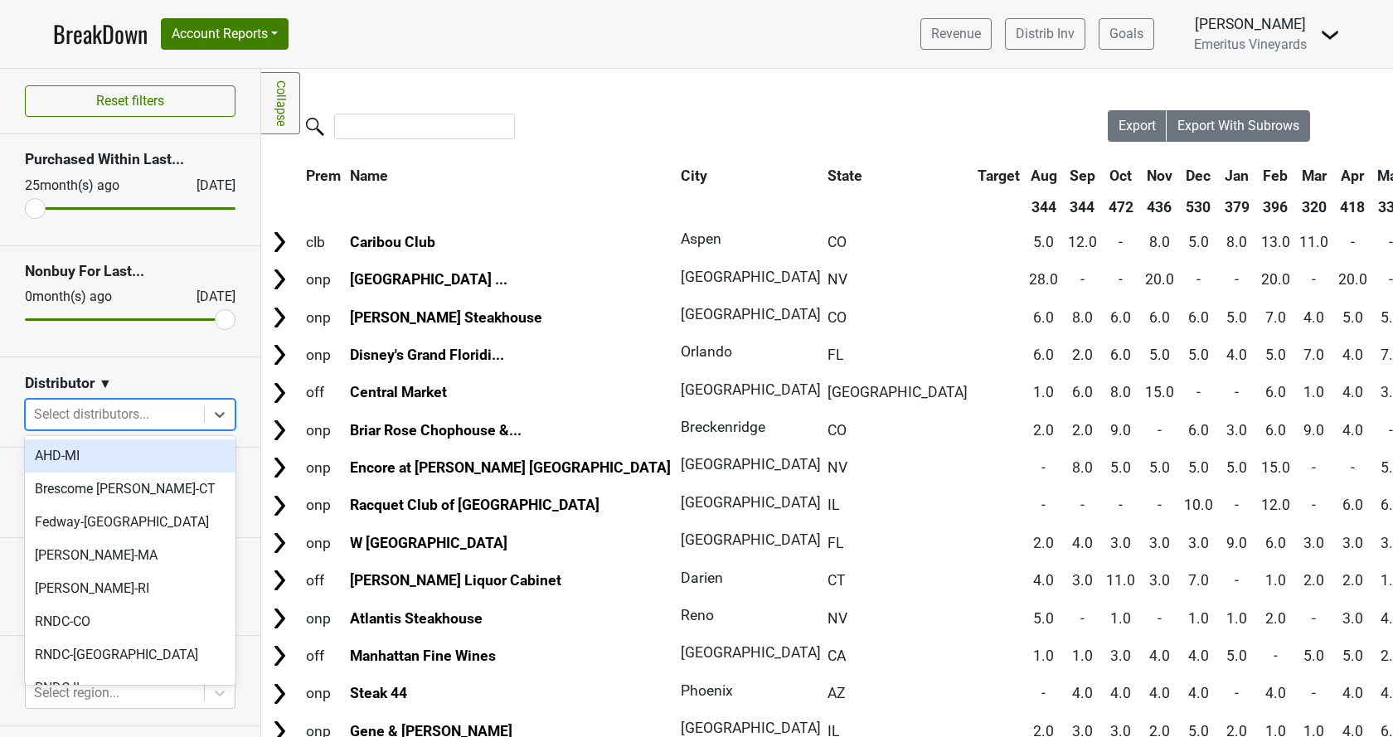
click at [104, 418] on div at bounding box center [115, 414] width 162 height 23
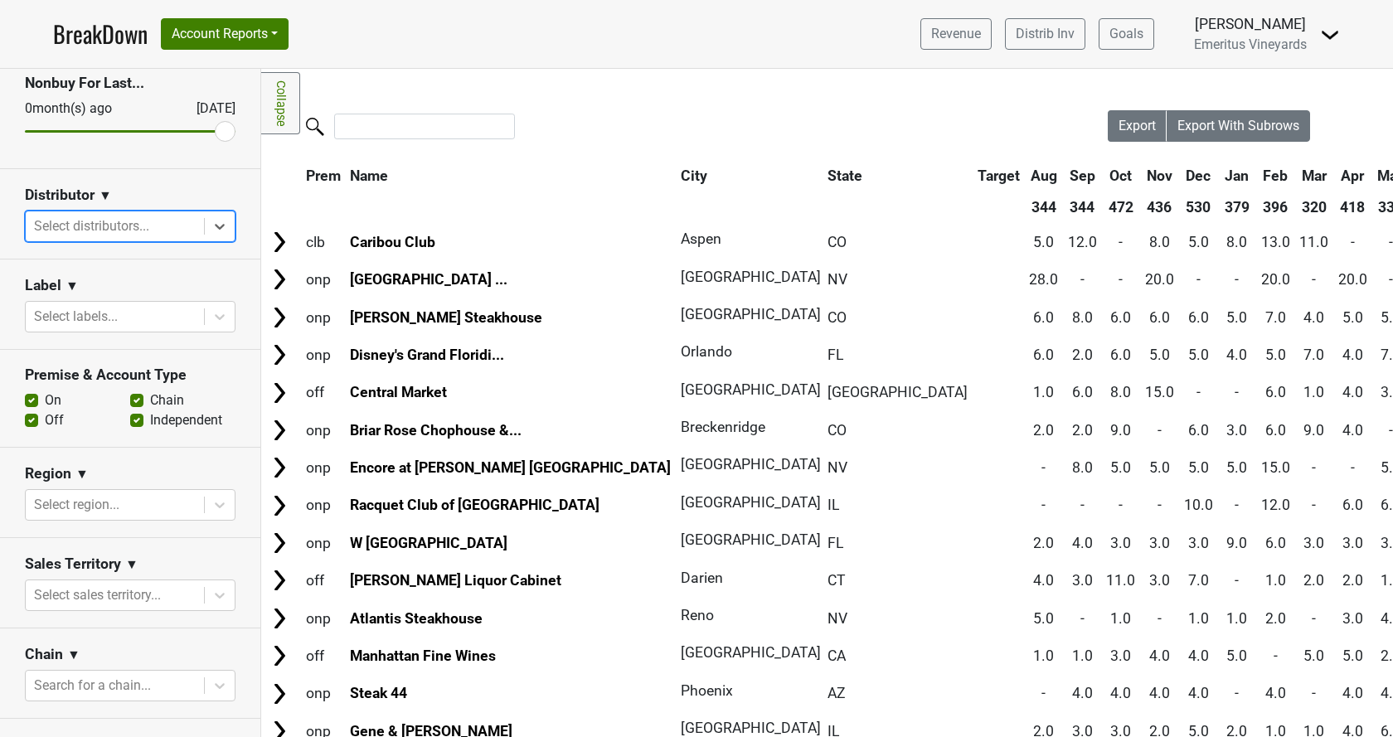
scroll to position [189, 0]
click at [95, 514] on div at bounding box center [115, 504] width 162 height 23
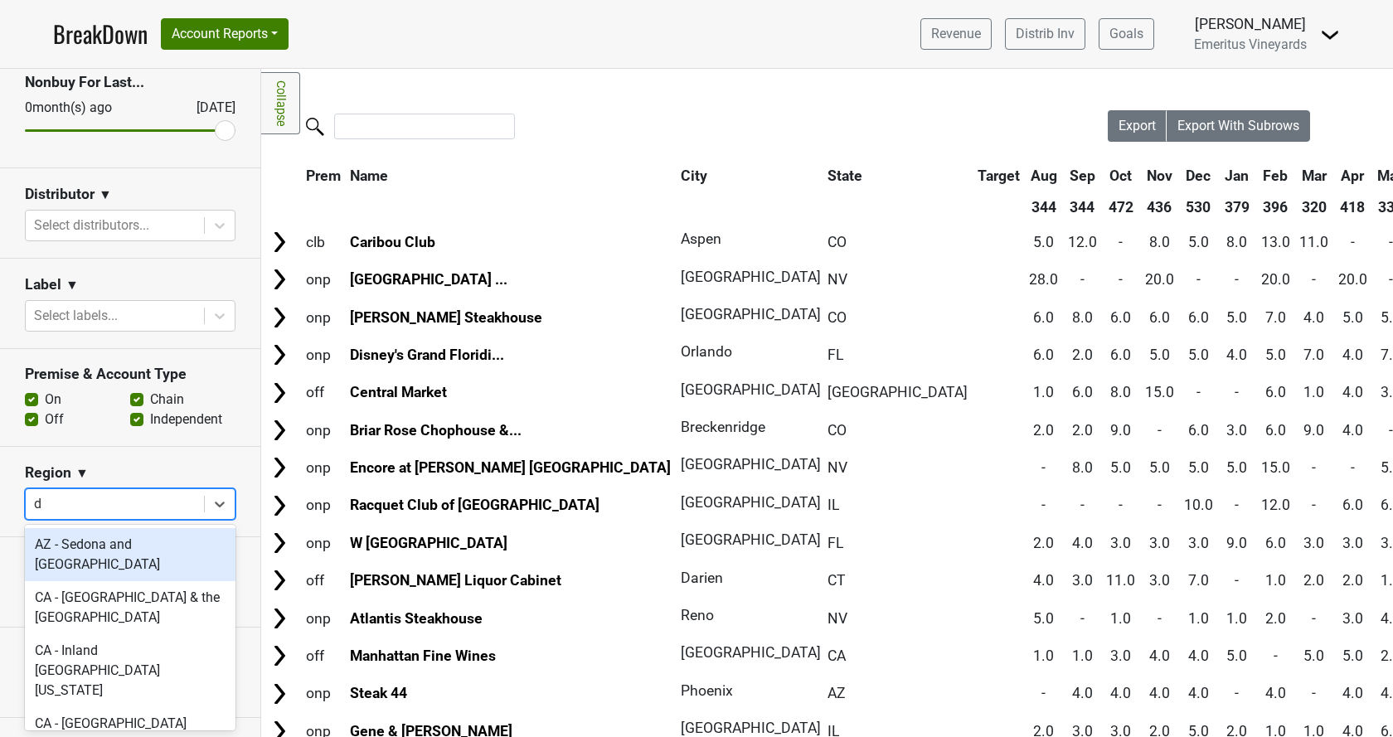
type input "dc"
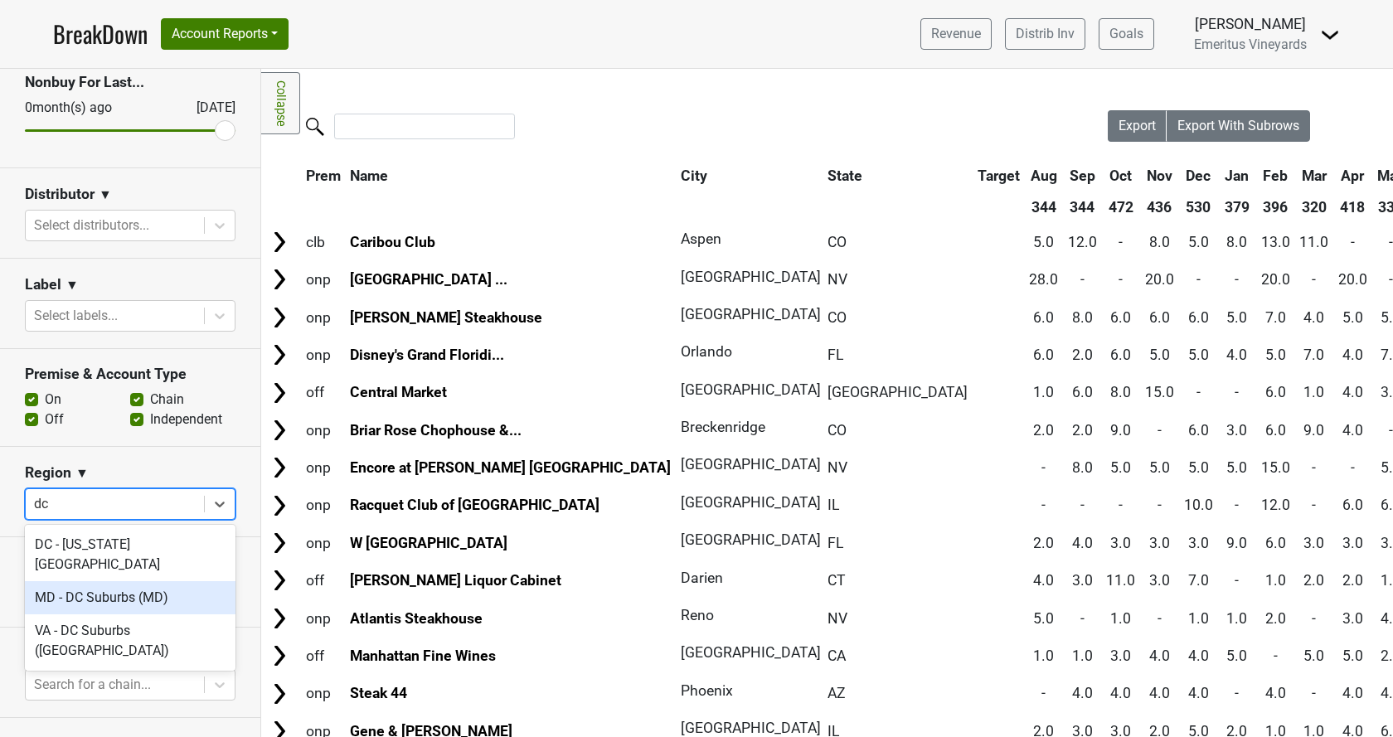
click at [99, 581] on div "MD - DC Suburbs (MD)" at bounding box center [130, 597] width 211 height 33
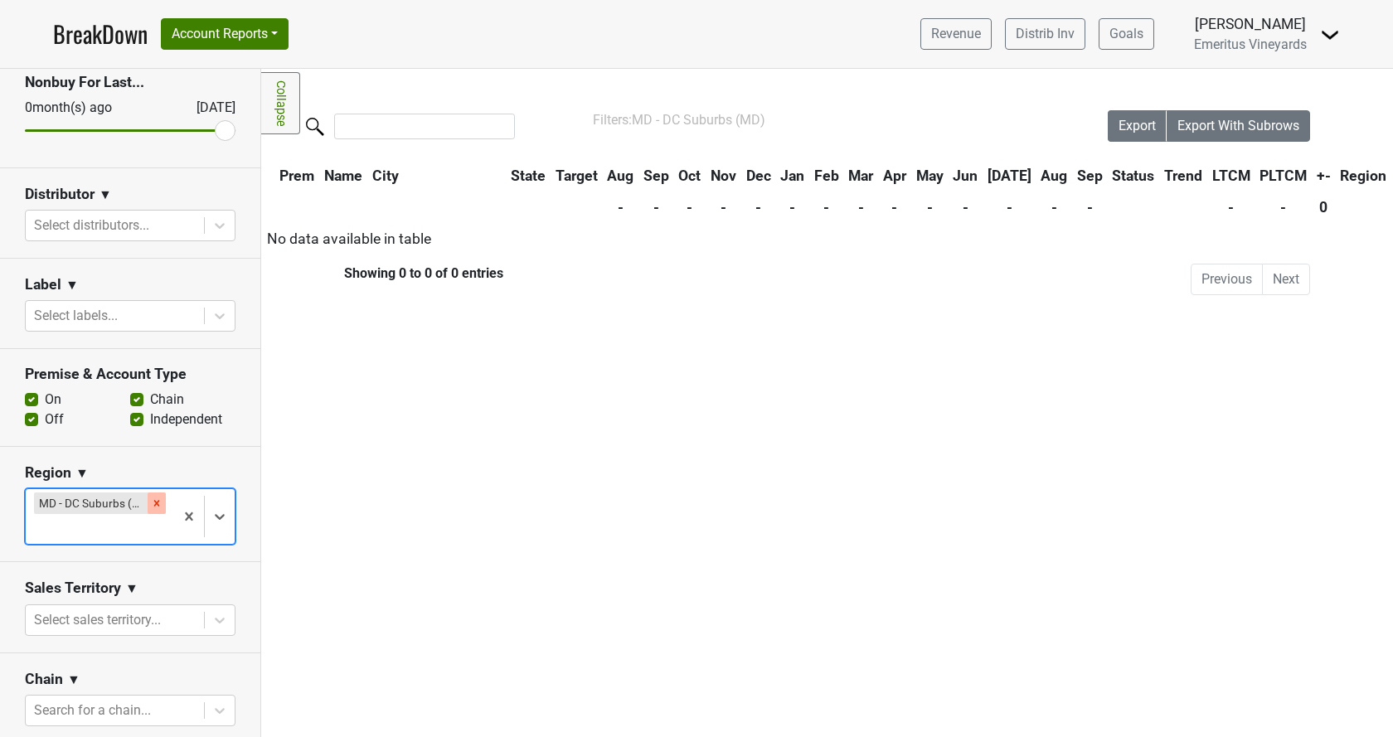
click at [160, 502] on icon "Remove MD - DC Suburbs (MD)" at bounding box center [157, 504] width 12 height 12
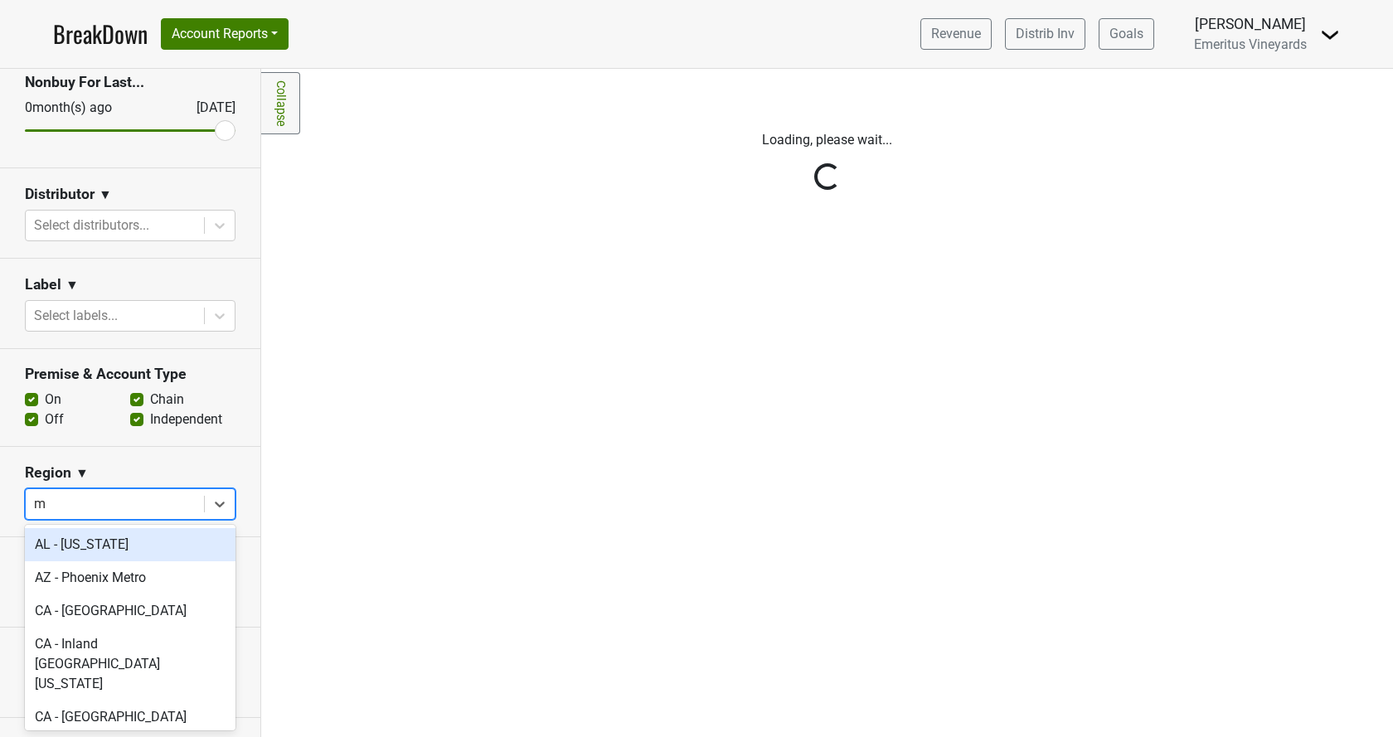
type input "md"
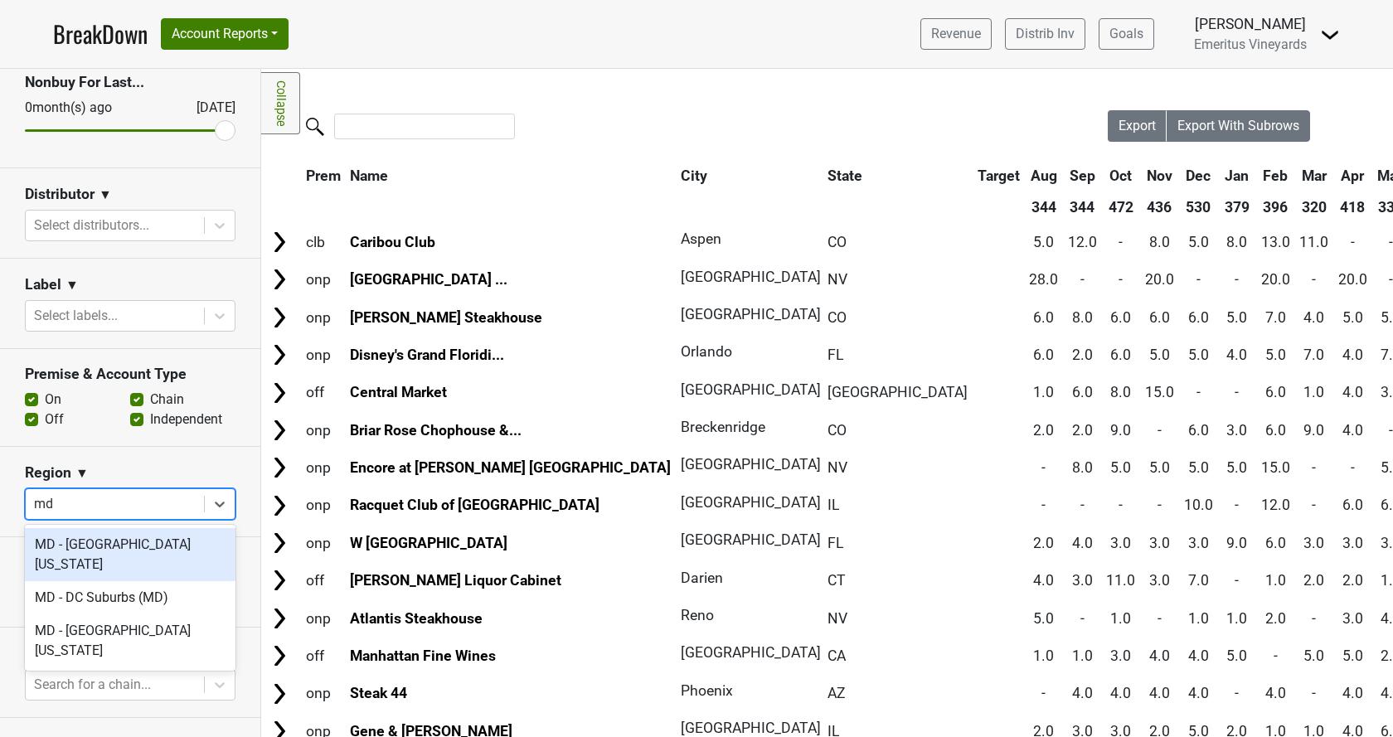
click at [143, 546] on div "MD - [GEOGRAPHIC_DATA][US_STATE]" at bounding box center [130, 554] width 211 height 53
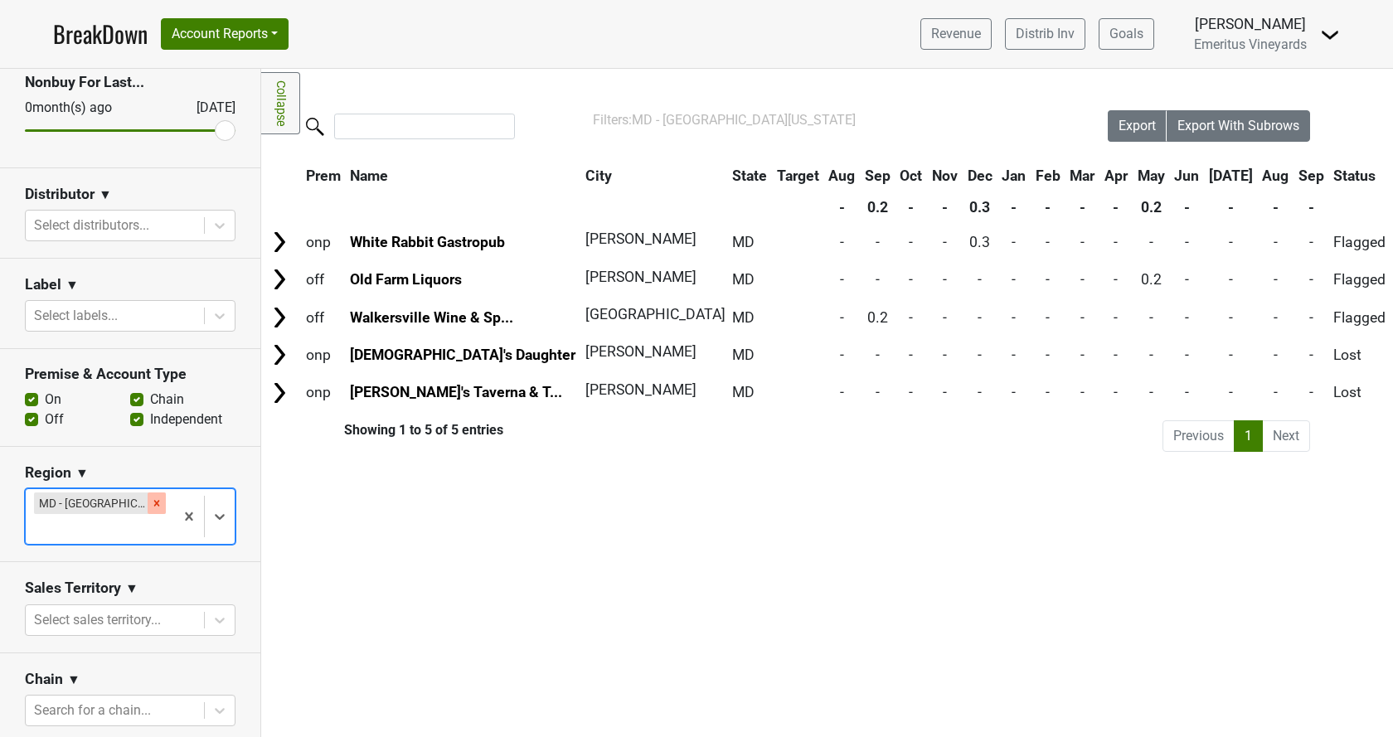
click at [158, 504] on icon "Remove MD - Western Maryland" at bounding box center [157, 504] width 6 height 6
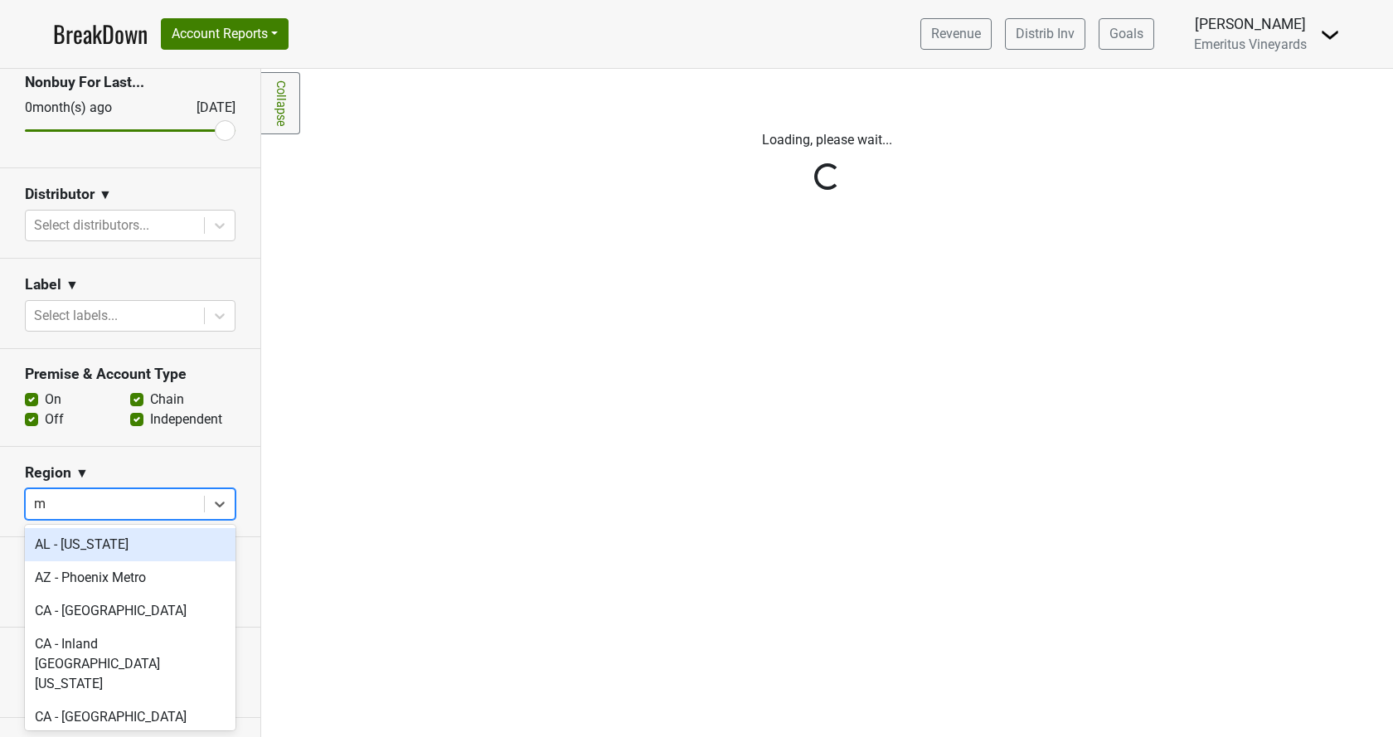
type input "md"
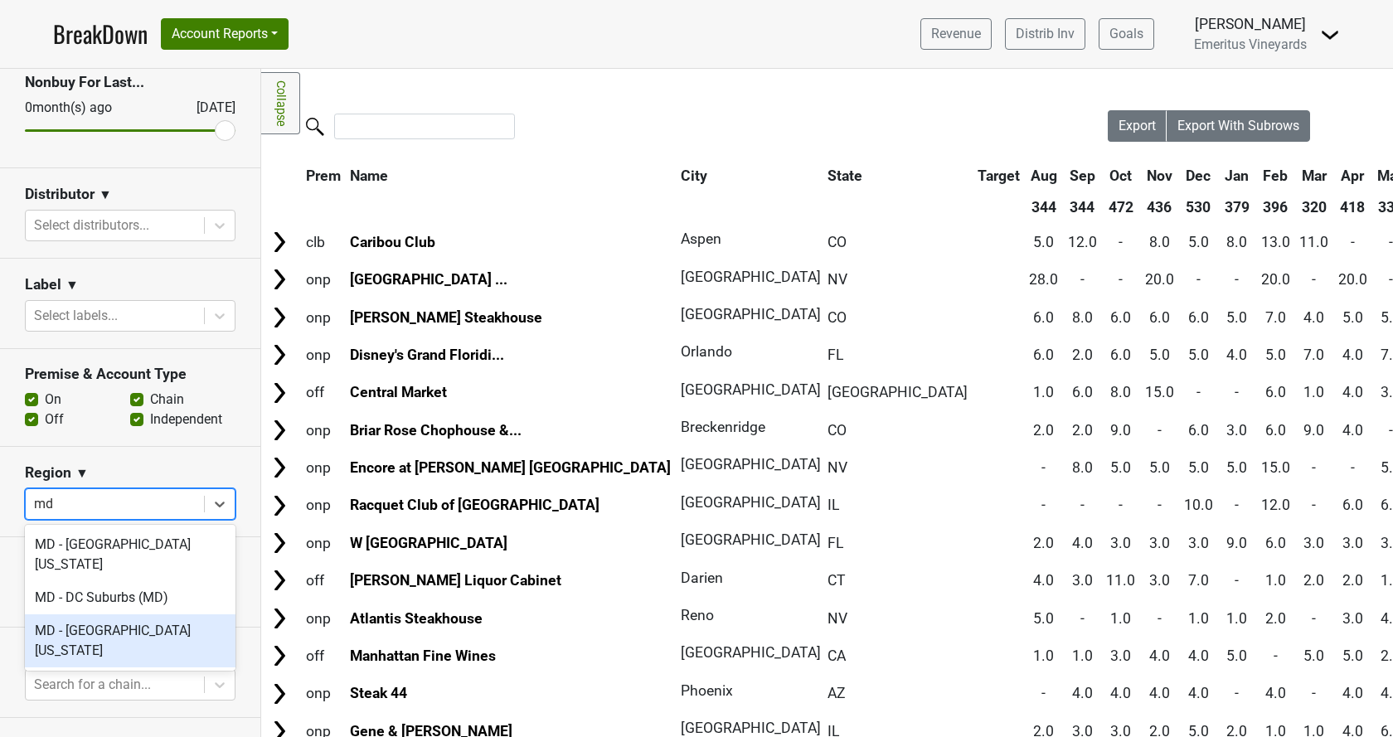
click at [130, 620] on div "MD - [GEOGRAPHIC_DATA][US_STATE]" at bounding box center [130, 640] width 211 height 53
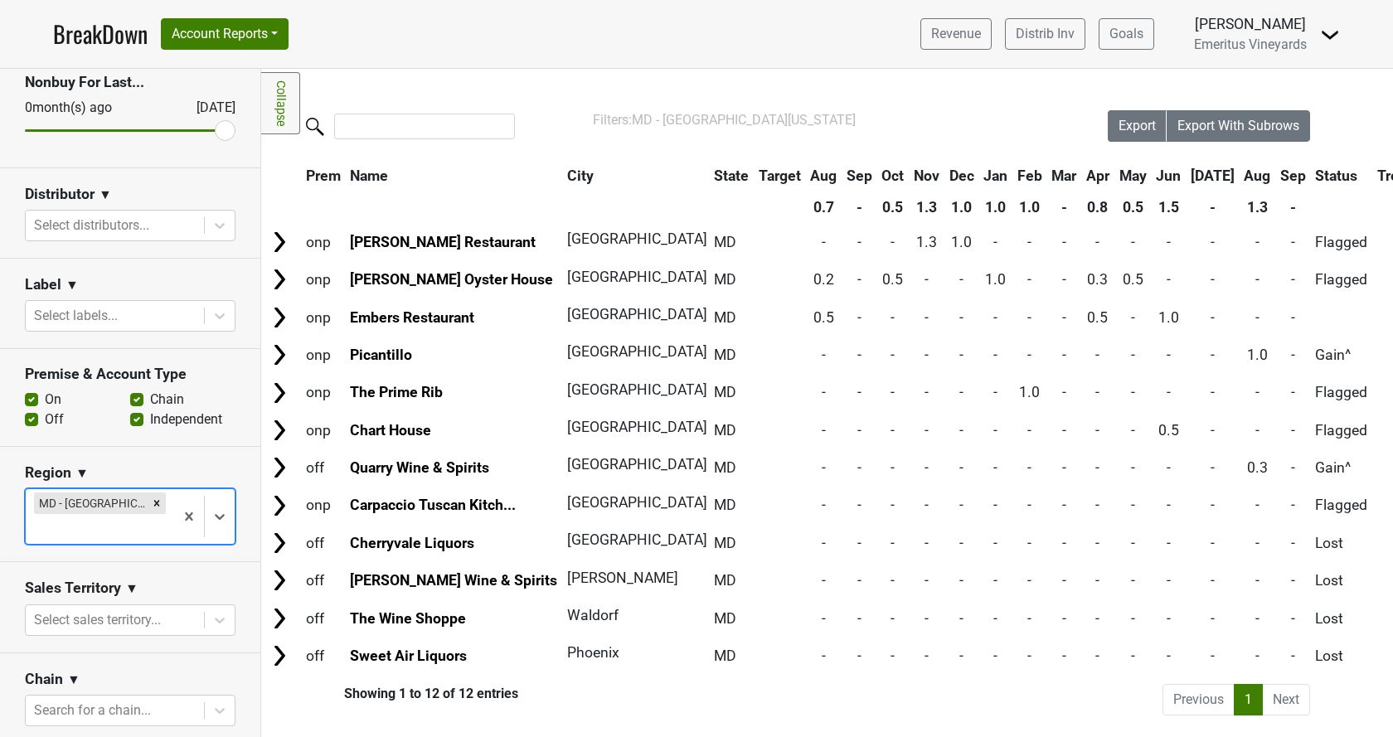
scroll to position [0, 0]
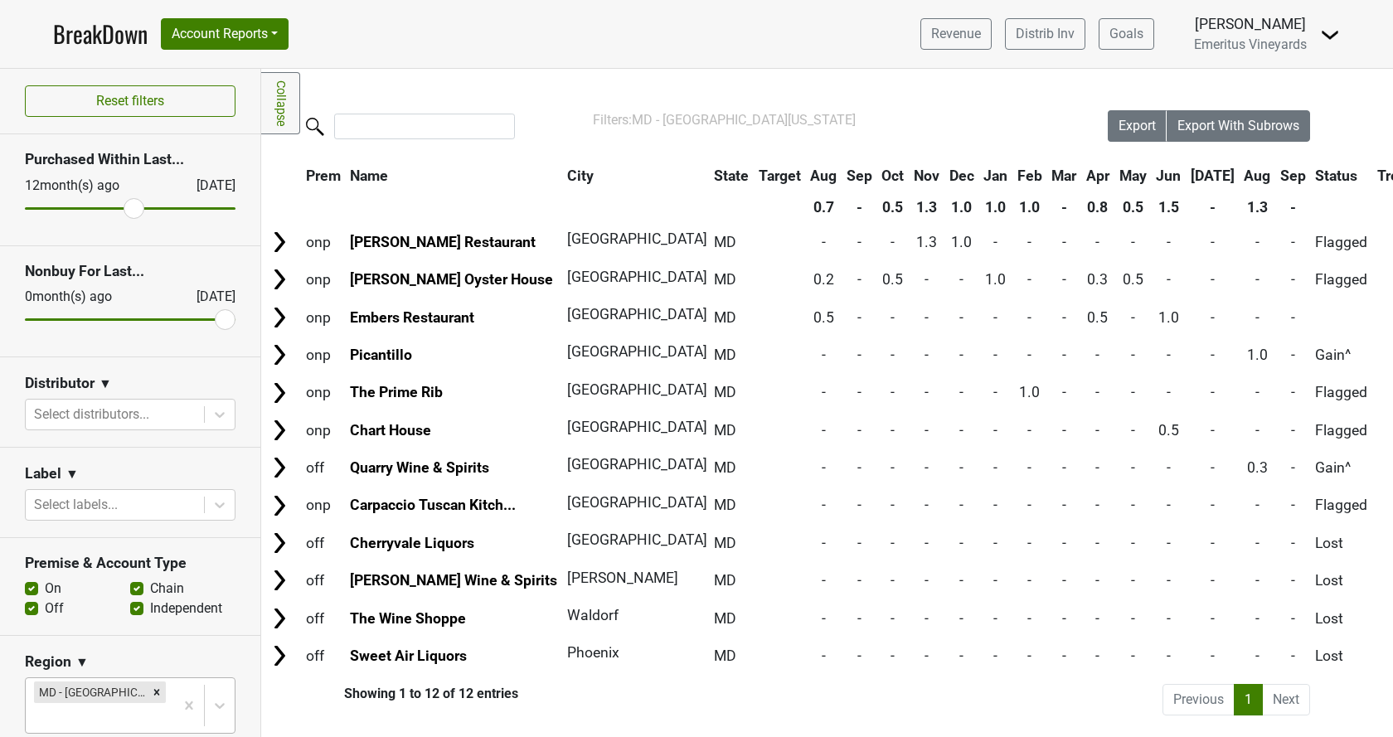
drag, startPoint x: 41, startPoint y: 211, endPoint x: 134, endPoint y: 206, distance: 93.0
type input "12"
click at [134, 207] on input "range" at bounding box center [130, 208] width 211 height 2
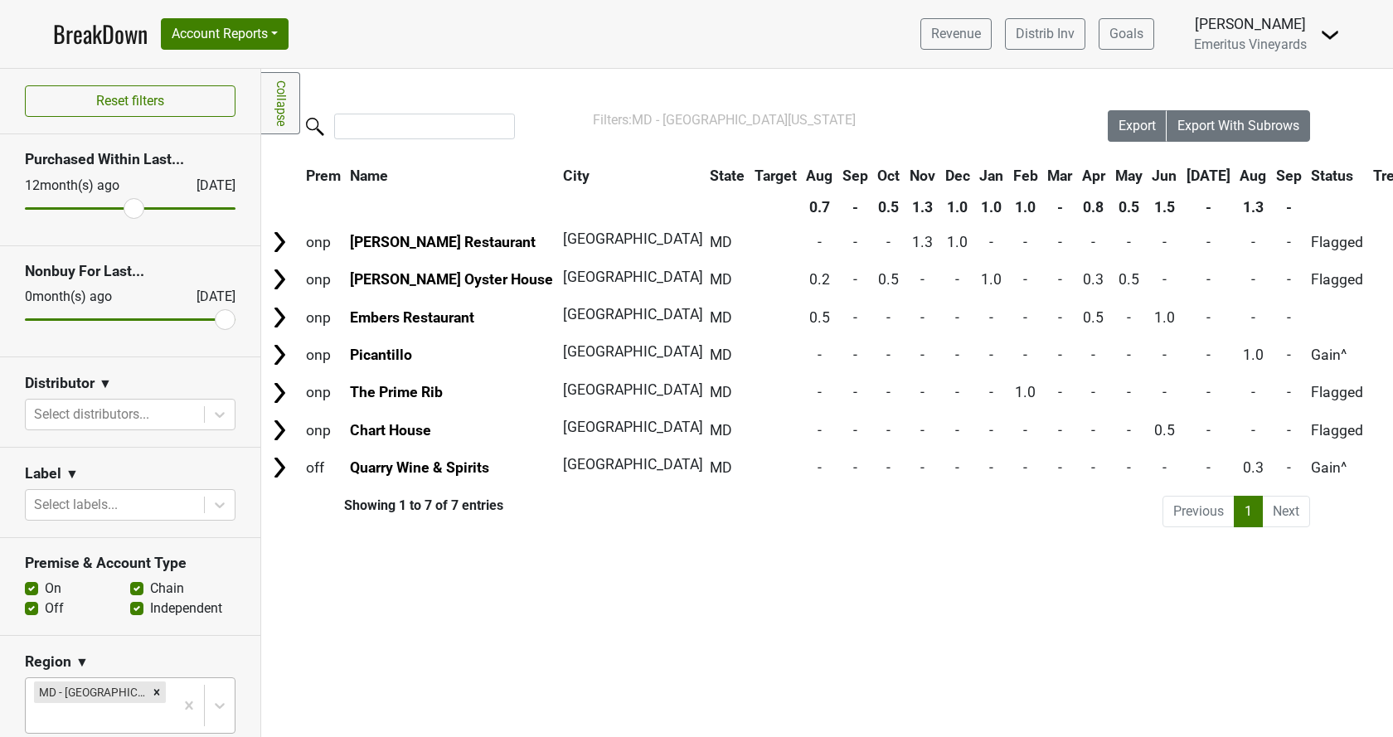
click at [1308, 179] on th "Status" at bounding box center [1338, 176] width 61 height 30
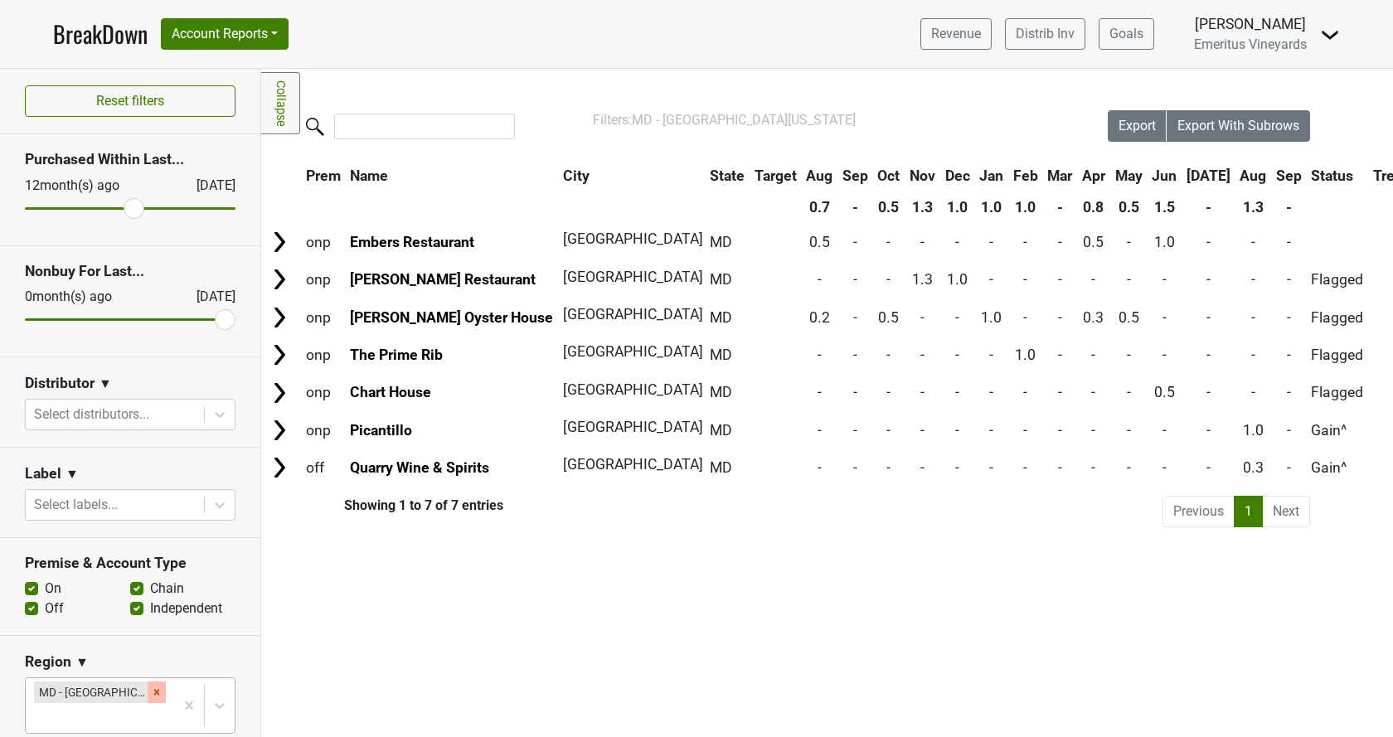
click at [155, 696] on icon "Remove MD - Eastern Maryland" at bounding box center [157, 693] width 12 height 12
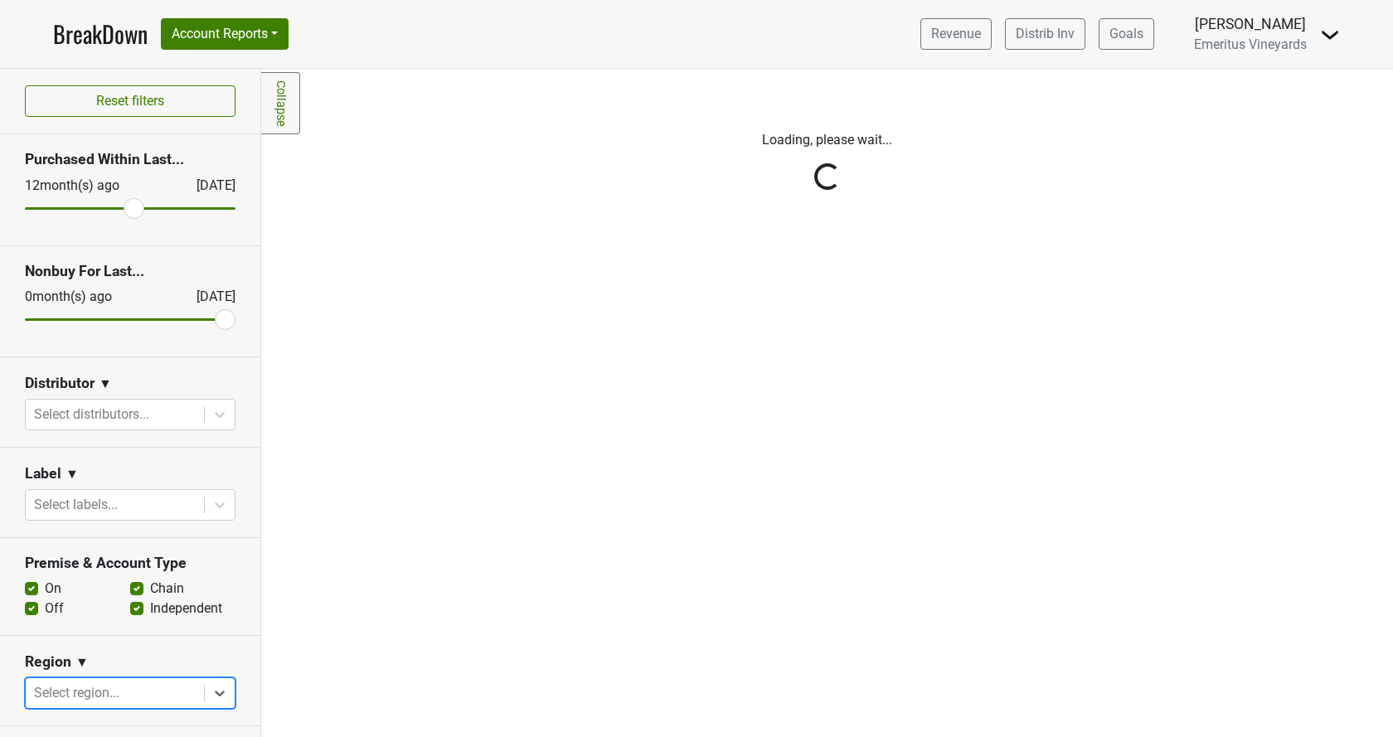
click at [119, 416] on div "Reset filters Purchased Within Last... [DATE] [DATE] Nonbuy For Last... [DATE] …" at bounding box center [130, 403] width 261 height 668
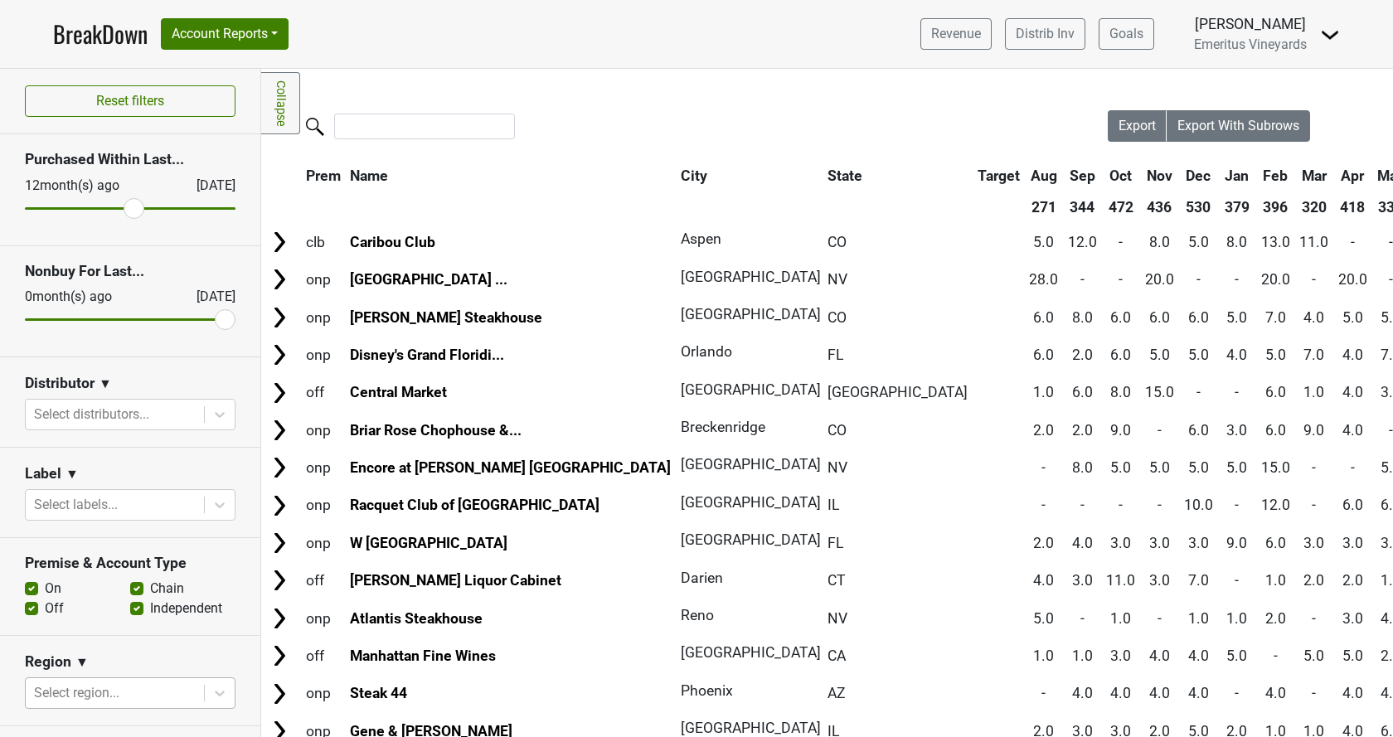
click at [120, 414] on div at bounding box center [115, 414] width 162 height 23
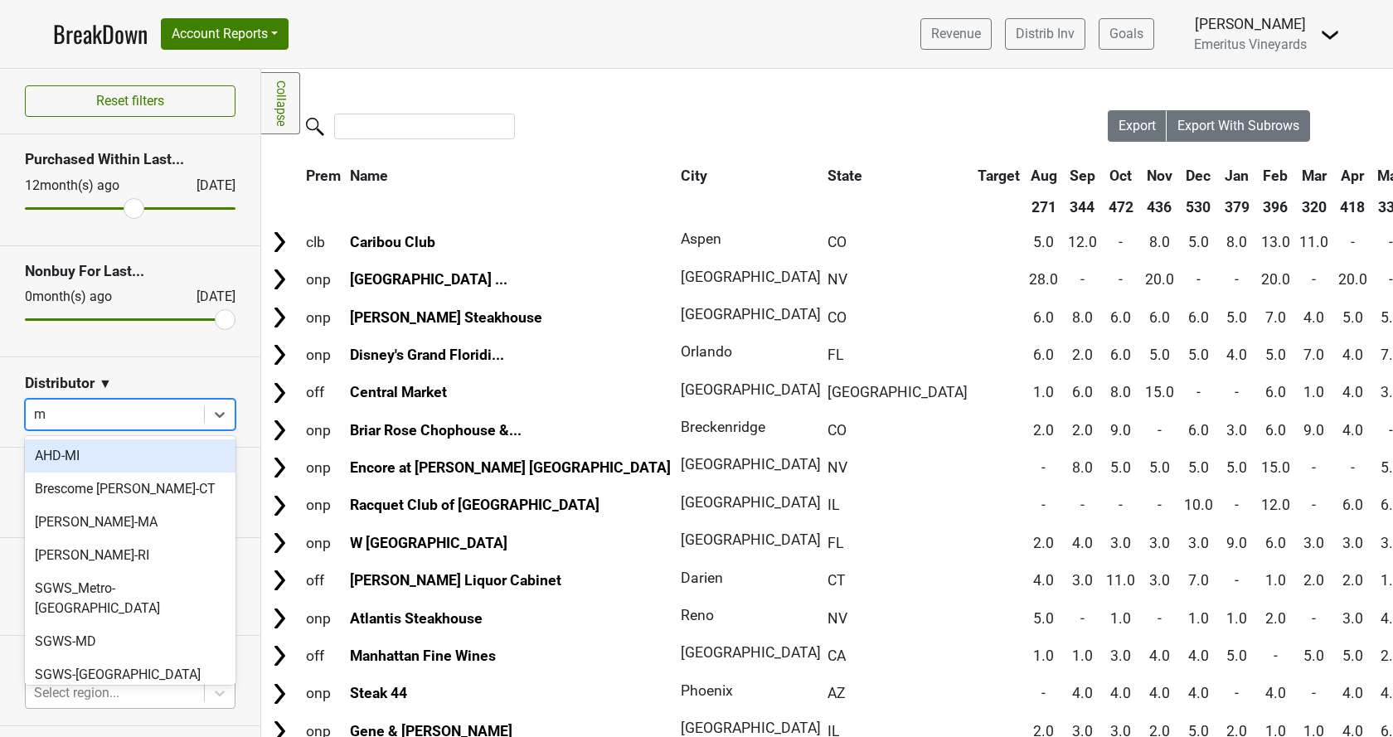
type input "md"
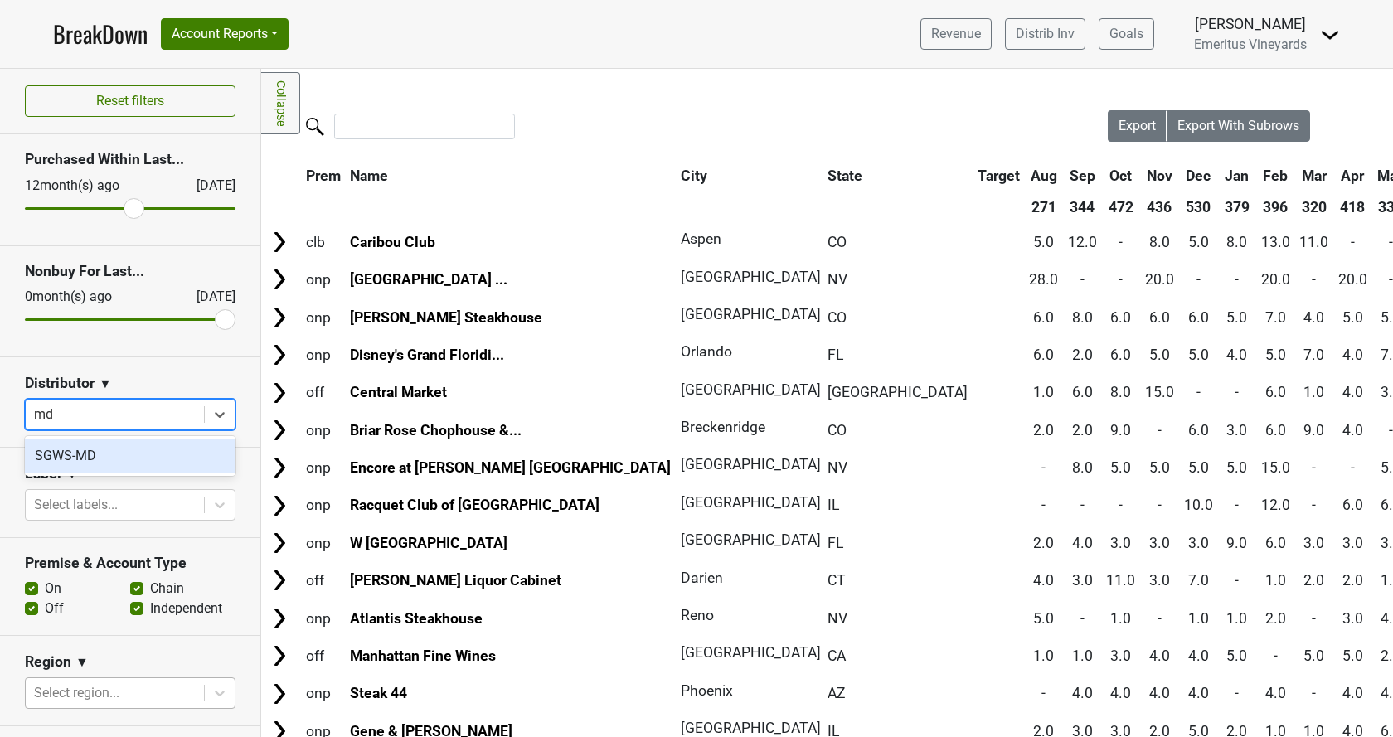
click at [122, 452] on div "SGWS-MD" at bounding box center [130, 455] width 211 height 33
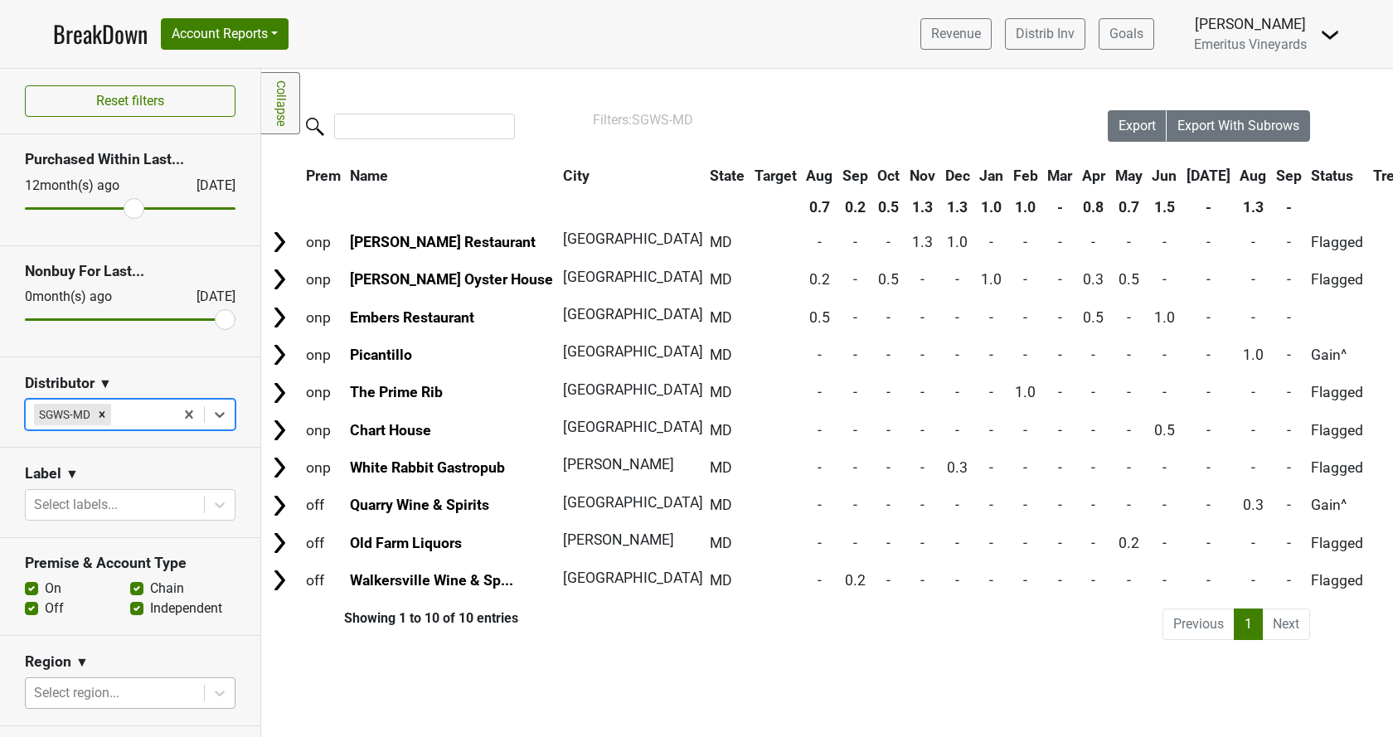
click at [1311, 175] on span "Status" at bounding box center [1332, 176] width 42 height 17
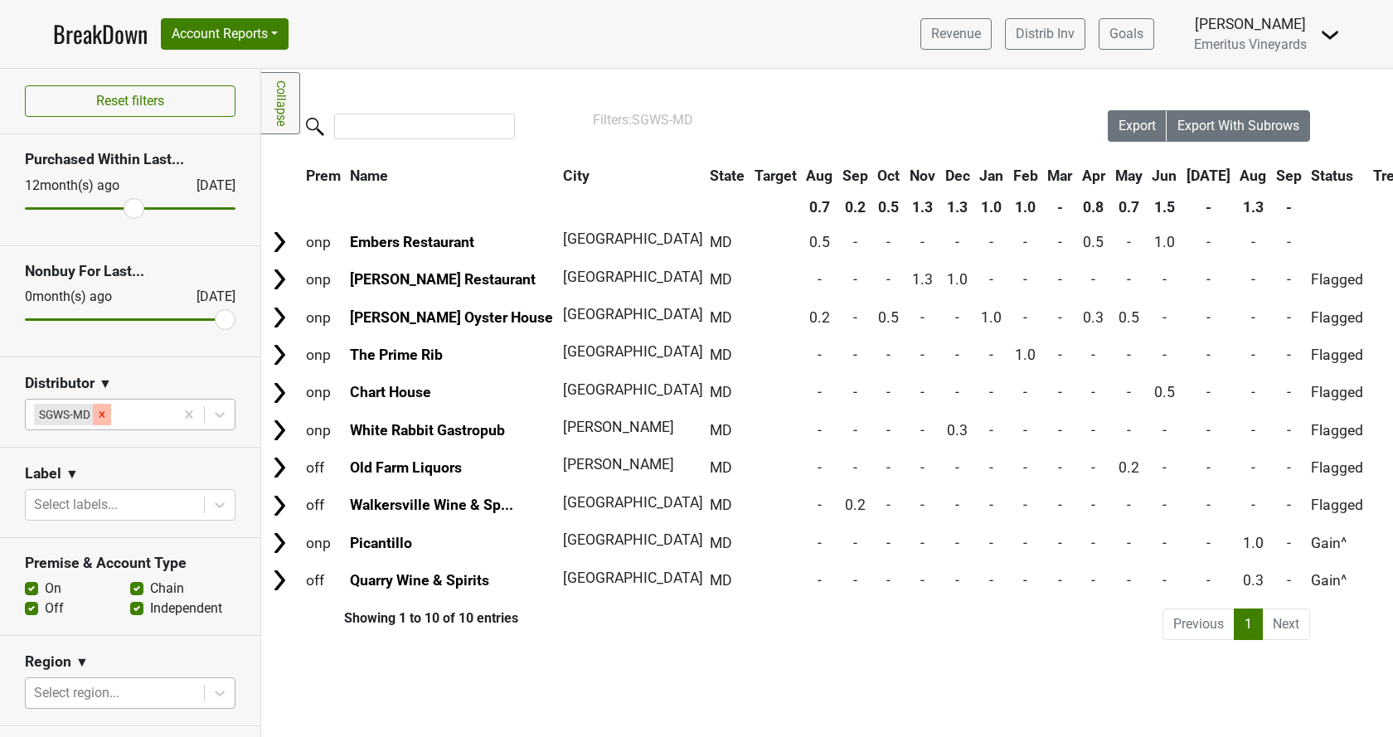
click at [95, 416] on div "Remove SGWS-MD" at bounding box center [102, 415] width 18 height 22
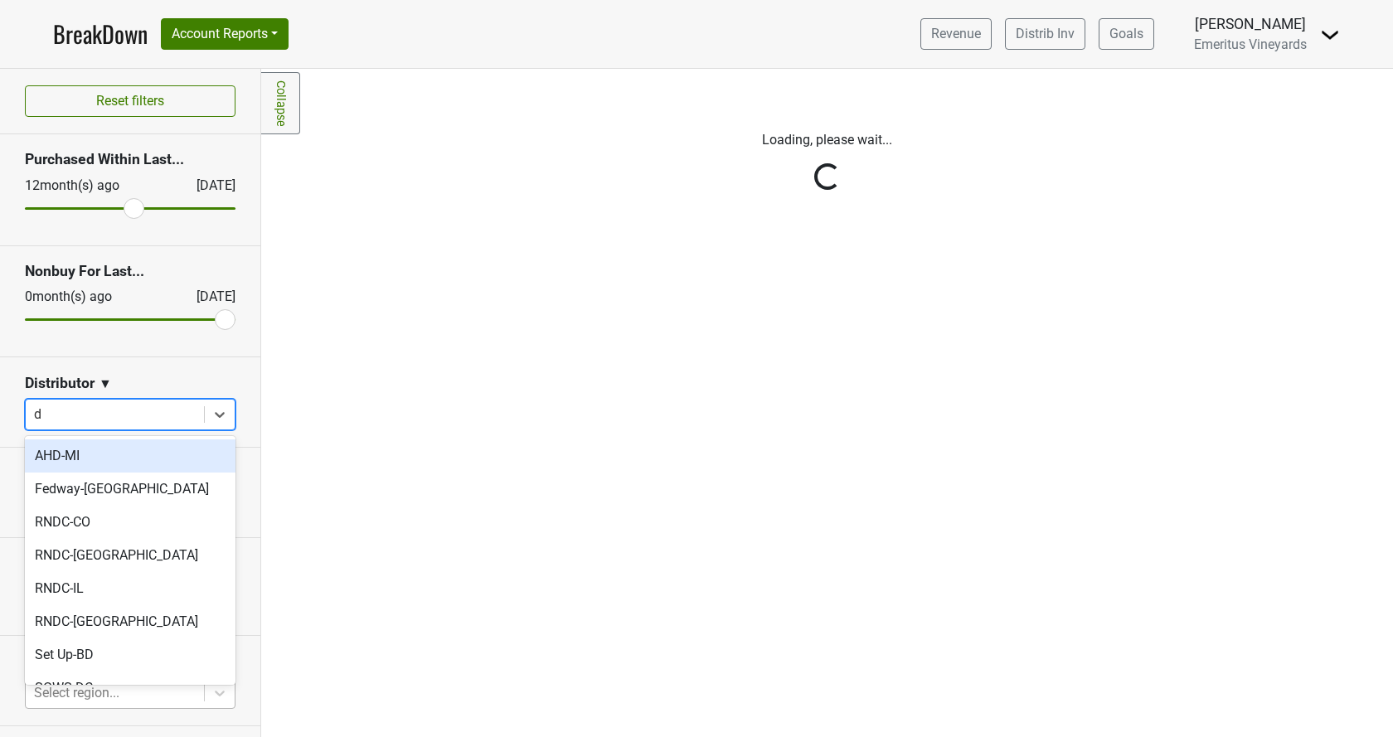
type input "dc"
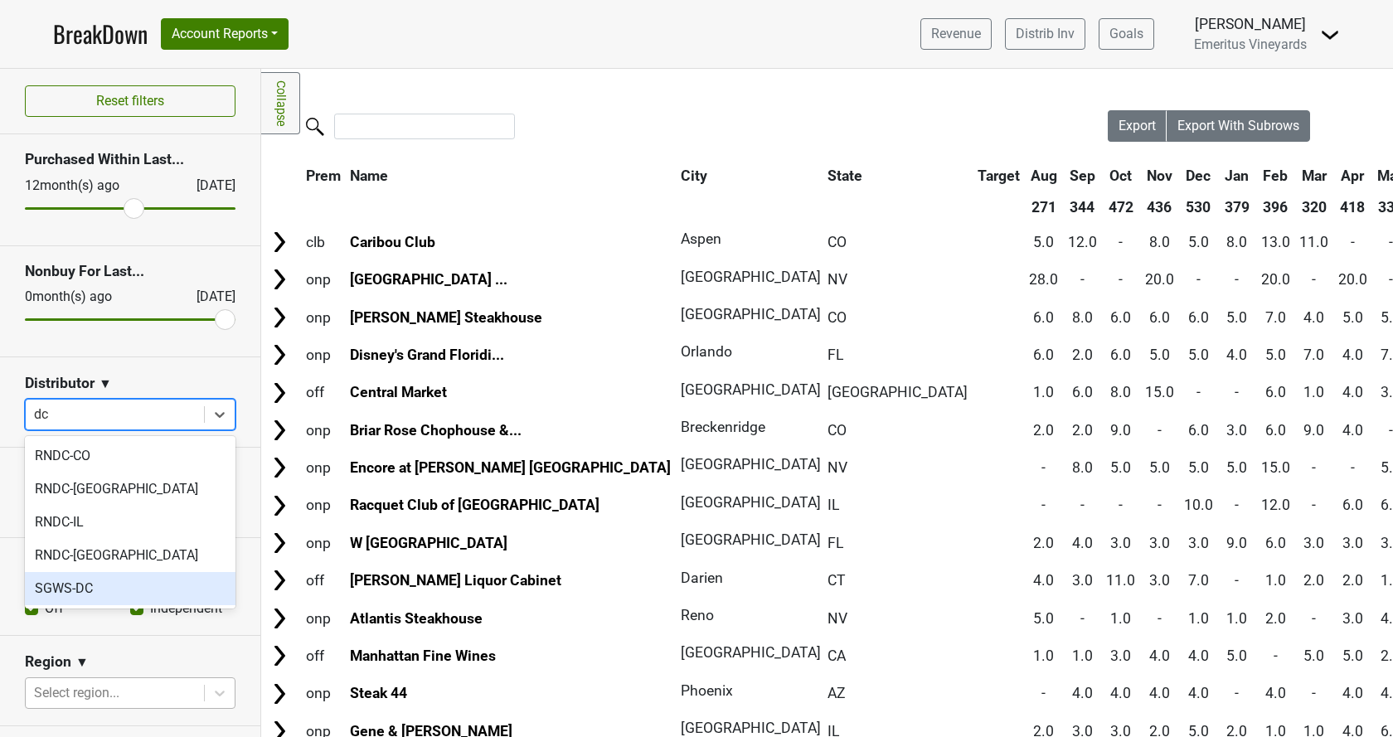
click at [107, 591] on div "SGWS-DC" at bounding box center [130, 588] width 211 height 33
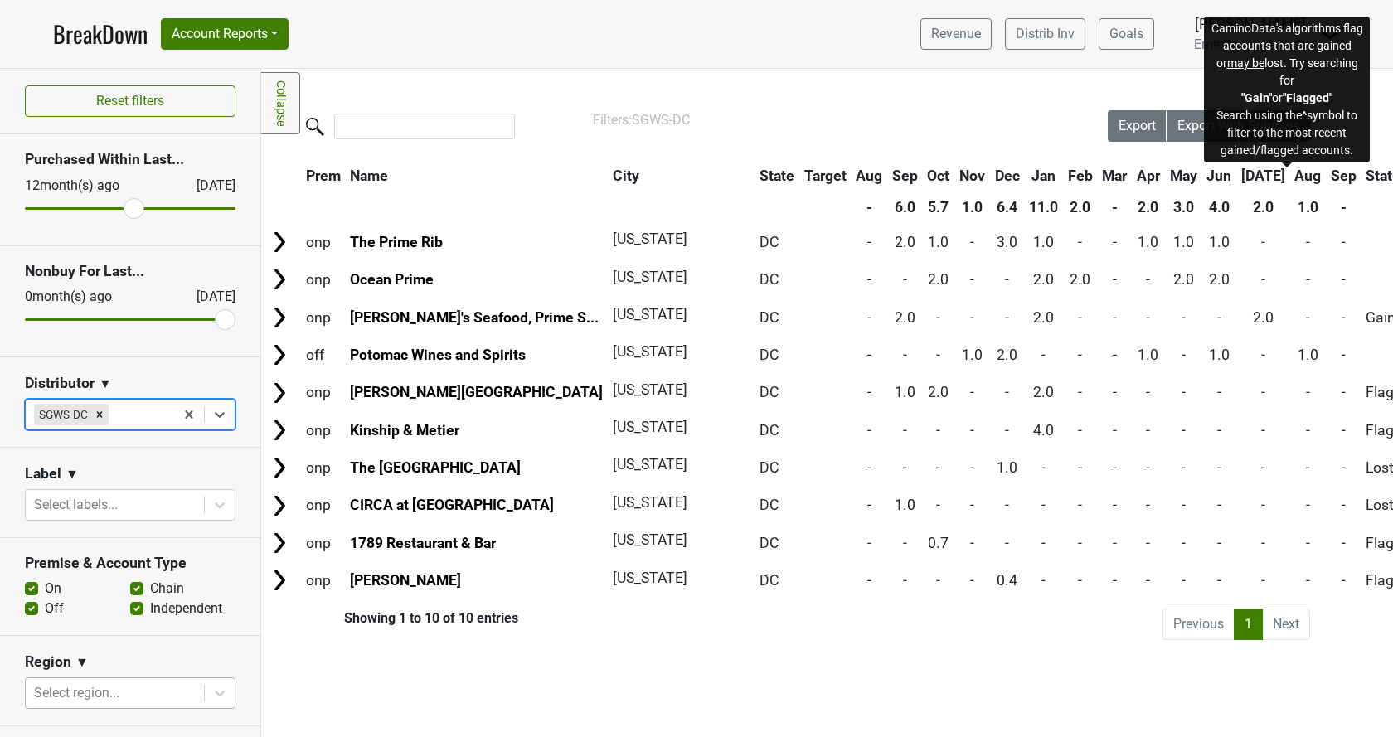
click at [1366, 176] on span "Status" at bounding box center [1387, 176] width 42 height 17
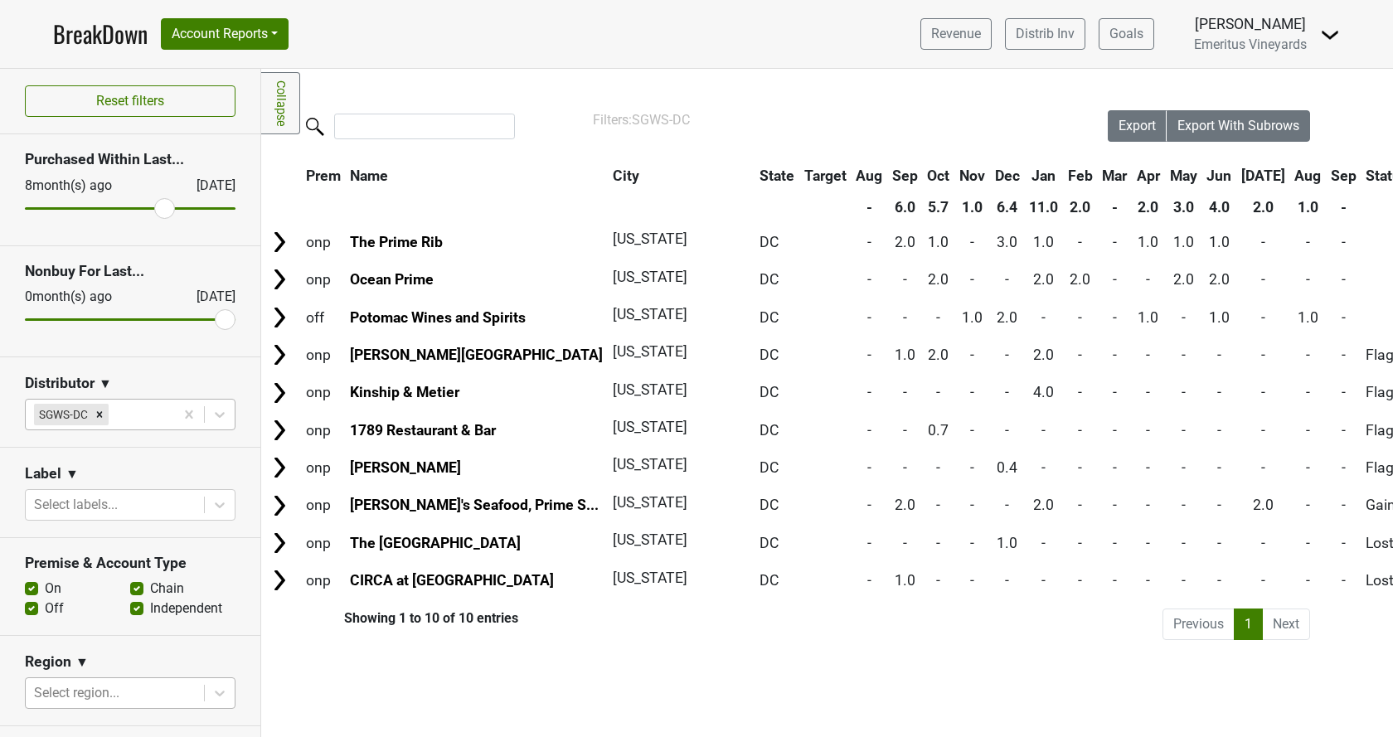
drag, startPoint x: 130, startPoint y: 211, endPoint x: 163, endPoint y: 206, distance: 32.9
click at [163, 207] on input "range" at bounding box center [130, 208] width 211 height 2
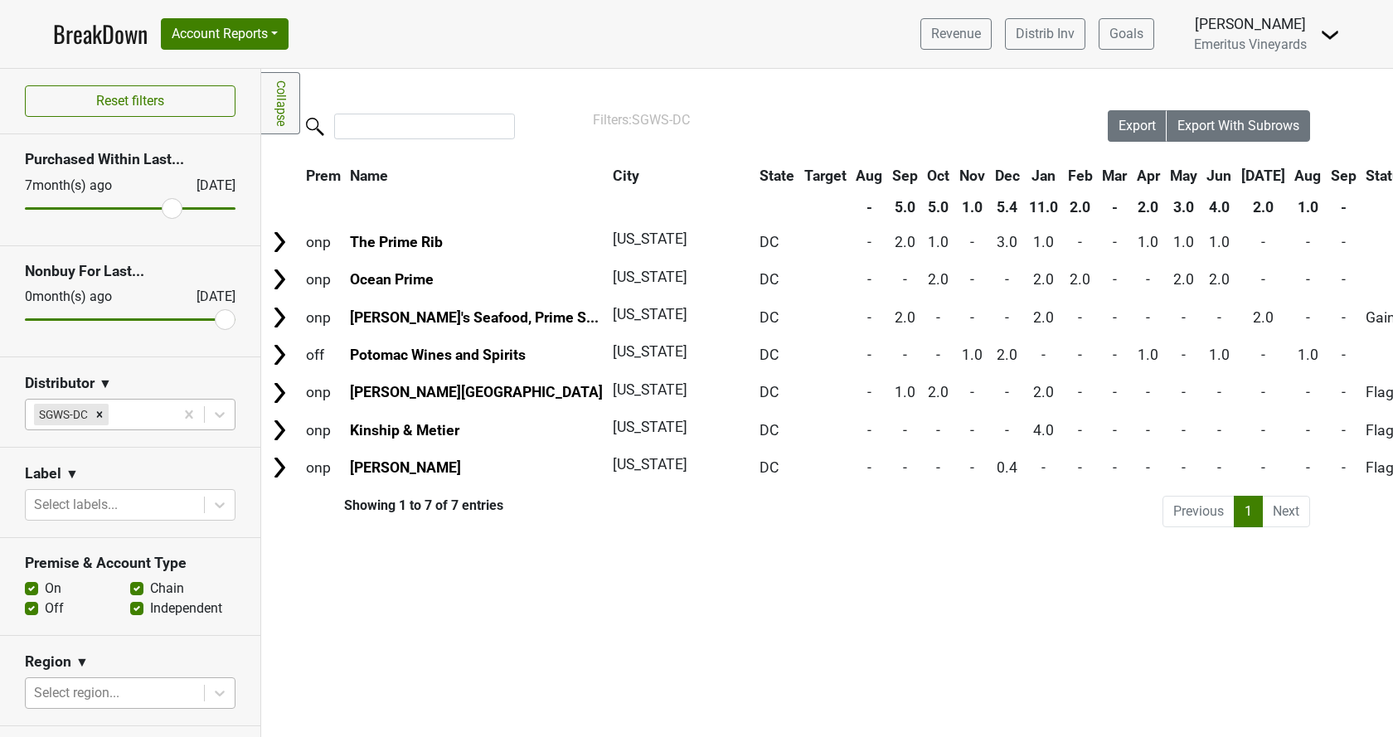
drag, startPoint x: 163, startPoint y: 211, endPoint x: 172, endPoint y: 211, distance: 10.0
type input "7"
click at [172, 210] on input "range" at bounding box center [130, 208] width 211 height 2
